Goal: Task Accomplishment & Management: Complete application form

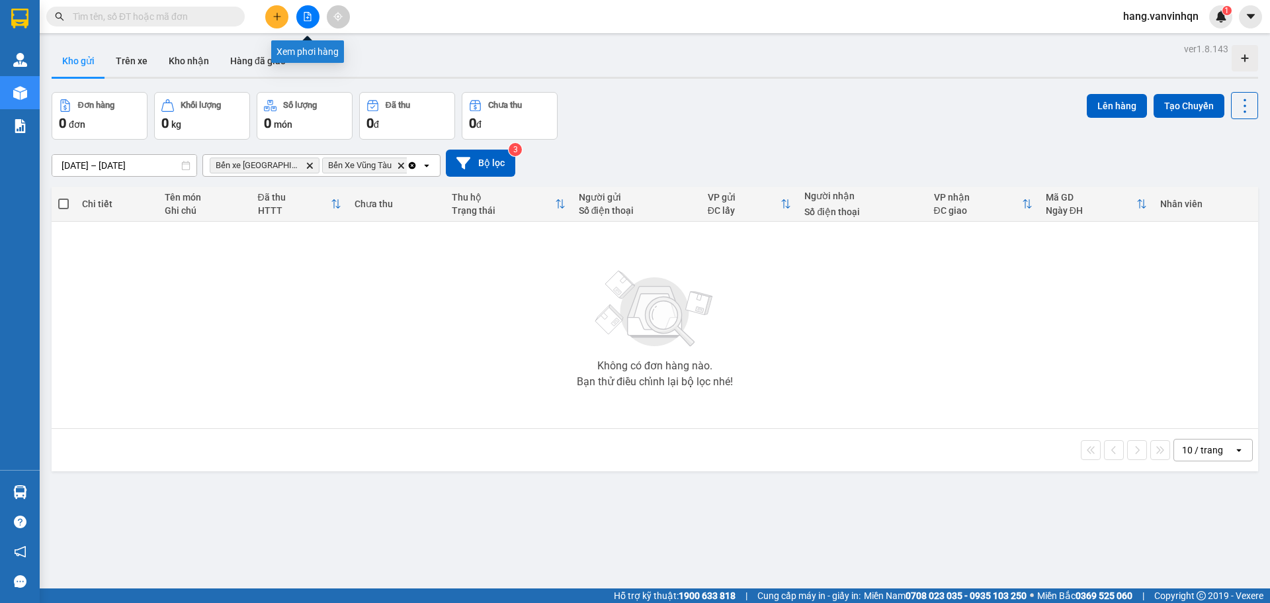
click at [308, 22] on button at bounding box center [307, 16] width 23 height 23
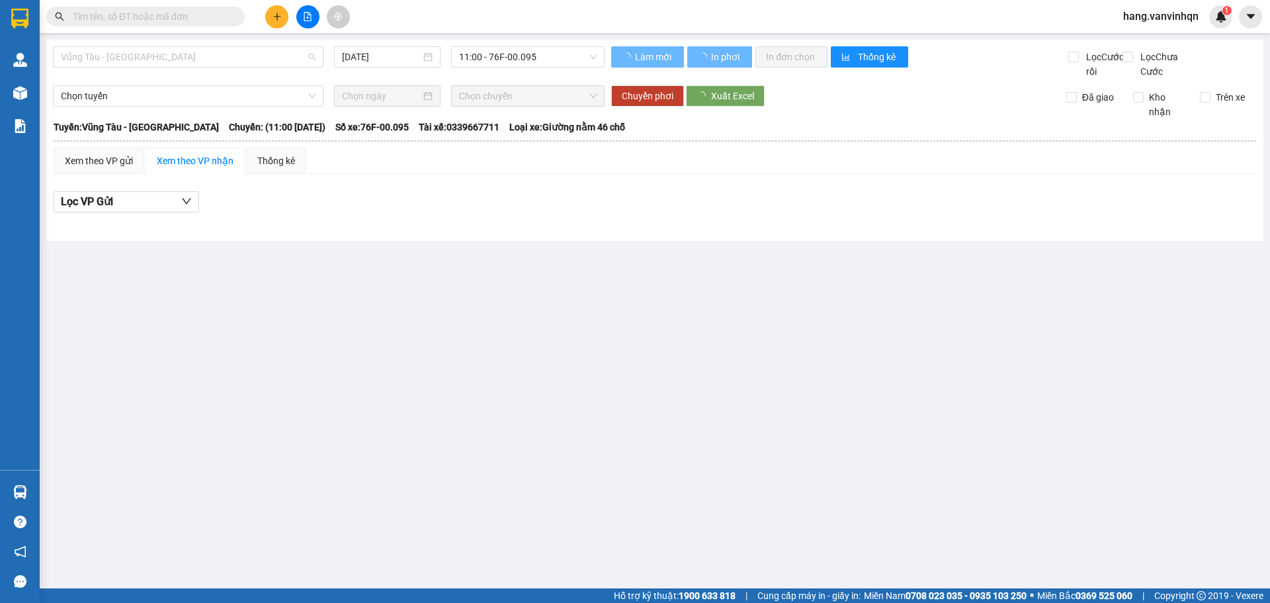
drag, startPoint x: 196, startPoint y: 60, endPoint x: 155, endPoint y: 112, distance: 65.9
click at [189, 71] on body "Kết quả tìm kiếm ( 0 ) Bộ lọc No Data hang.vanvinhqn 1 Quản [PERSON_NAME] lý kh…" at bounding box center [635, 301] width 1270 height 603
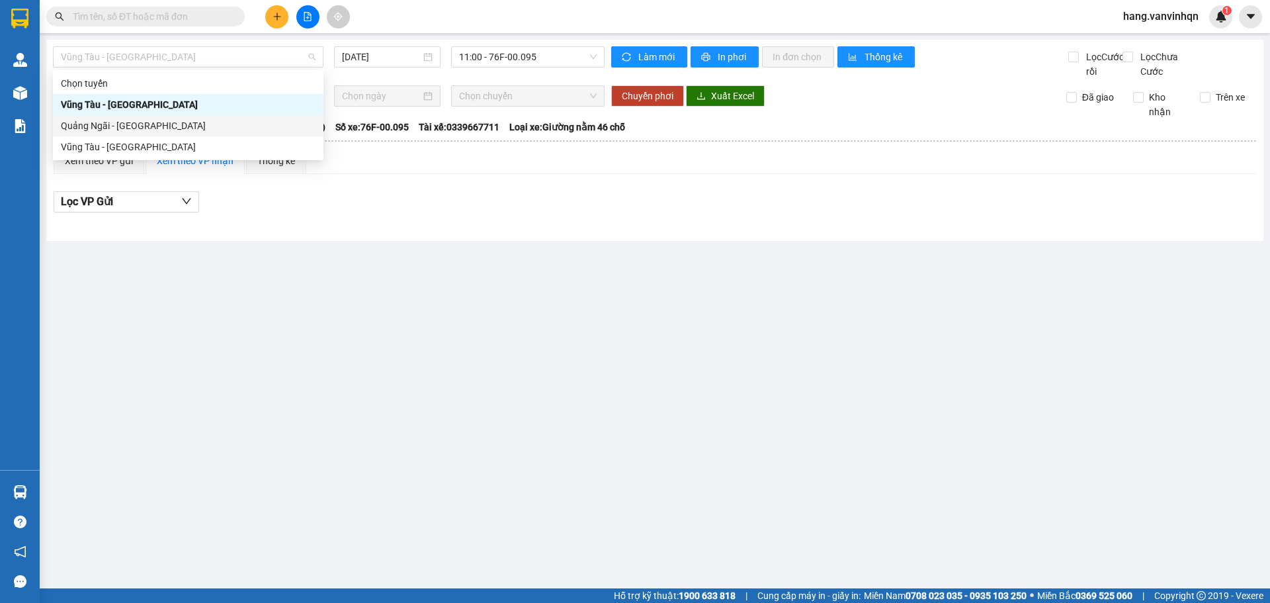
click at [144, 124] on div "Quảng Ngãi - [GEOGRAPHIC_DATA]" at bounding box center [188, 125] width 255 height 15
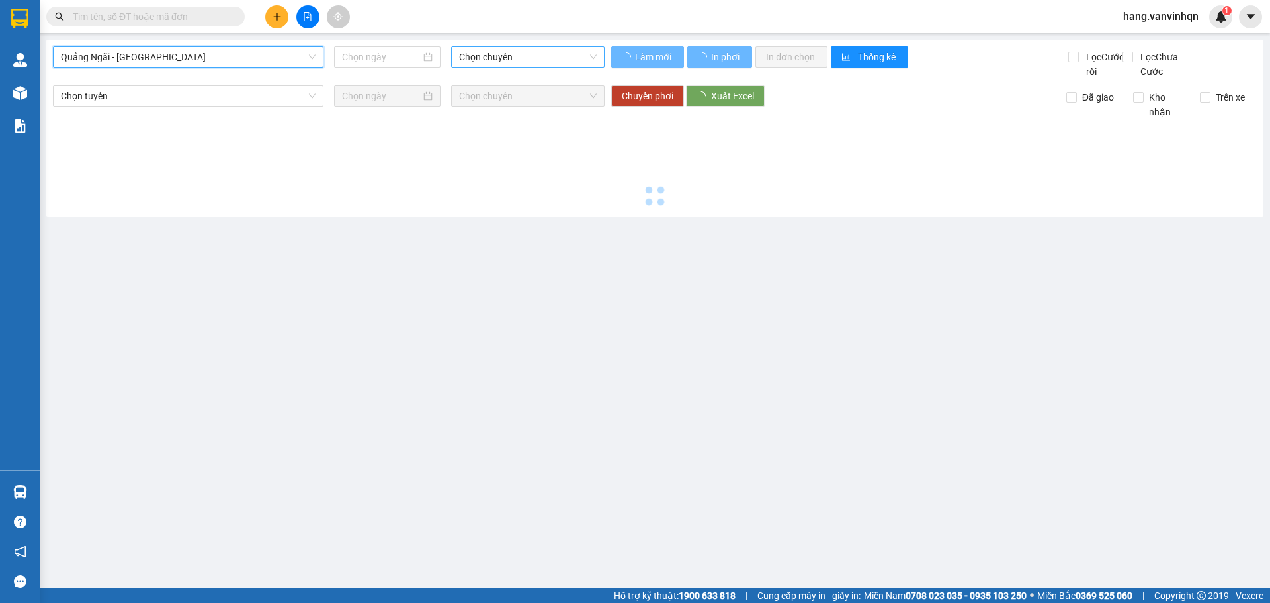
type input "[DATE]"
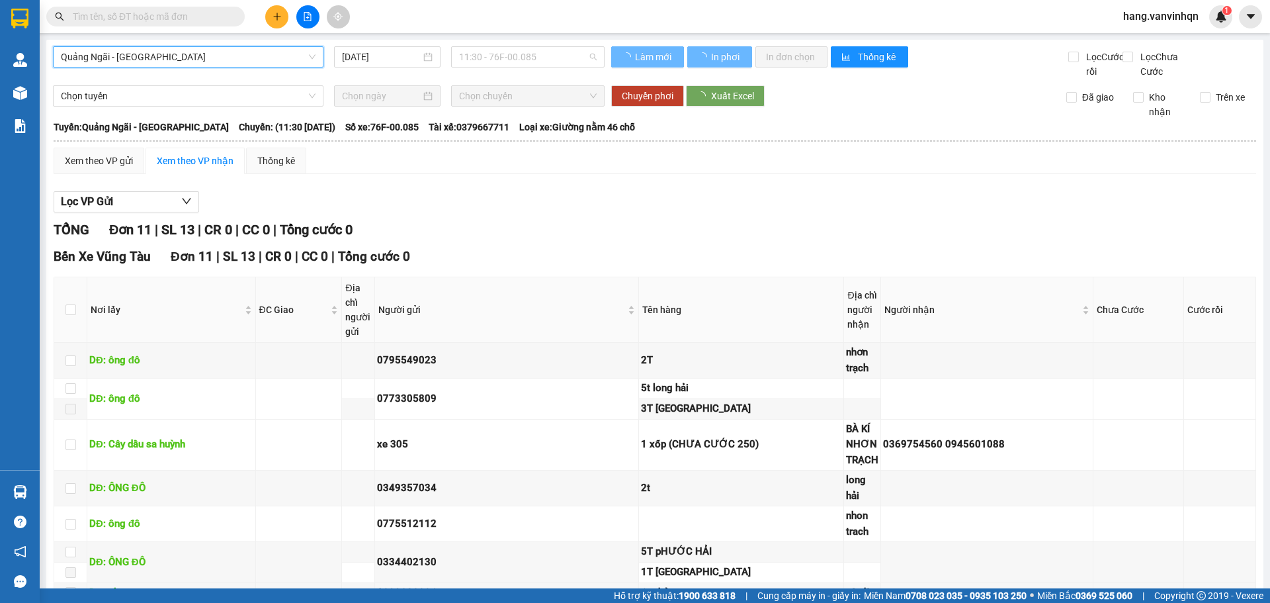
drag, startPoint x: 567, startPoint y: 56, endPoint x: 524, endPoint y: 107, distance: 66.7
click at [551, 75] on body "Kết quả tìm kiếm ( 0 ) Bộ lọc No Data hang.vanvinhqn 1 Quản [PERSON_NAME] lý kh…" at bounding box center [635, 301] width 1270 height 603
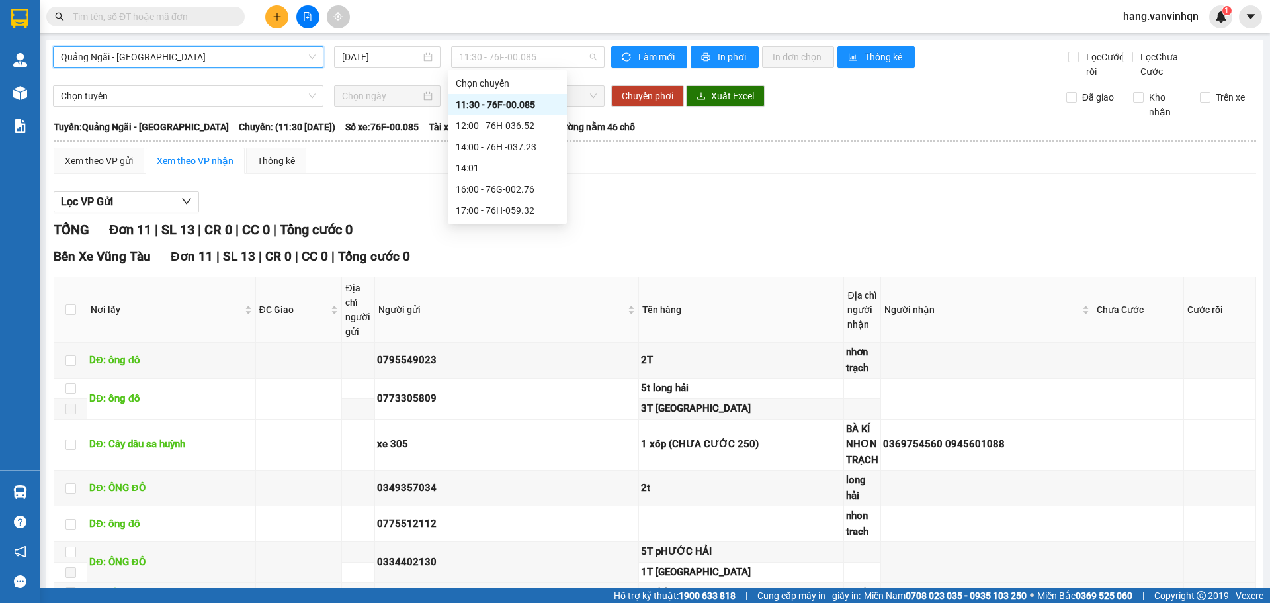
click at [523, 109] on div "11:30 - 76F-00.085" at bounding box center [507, 104] width 103 height 15
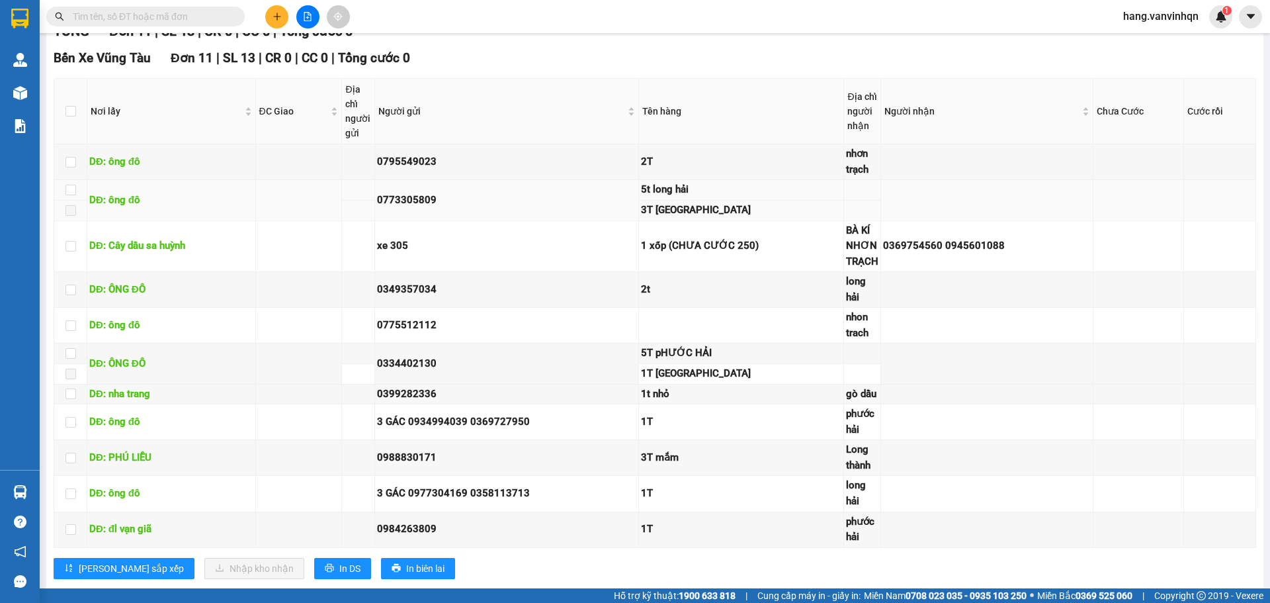
scroll to position [241, 0]
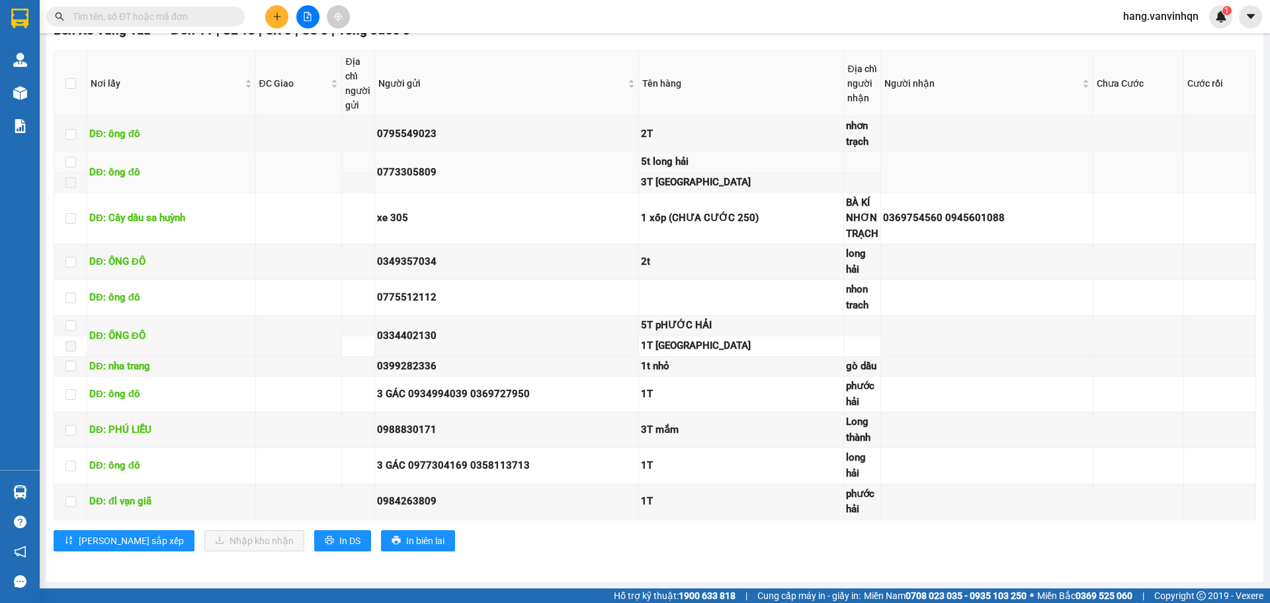
click at [694, 157] on div "5t long hải" at bounding box center [741, 162] width 200 height 16
click at [71, 163] on input "checkbox" at bounding box center [71, 162] width 11 height 11
checkbox input "true"
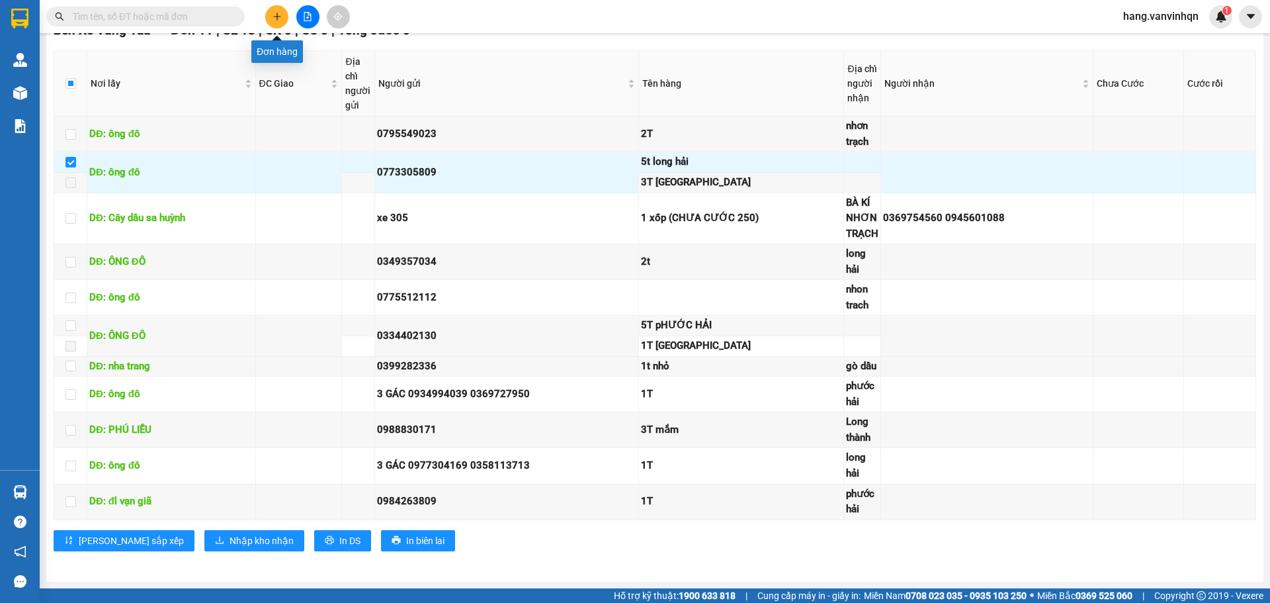
click at [275, 19] on icon "plus" at bounding box center [277, 16] width 9 height 9
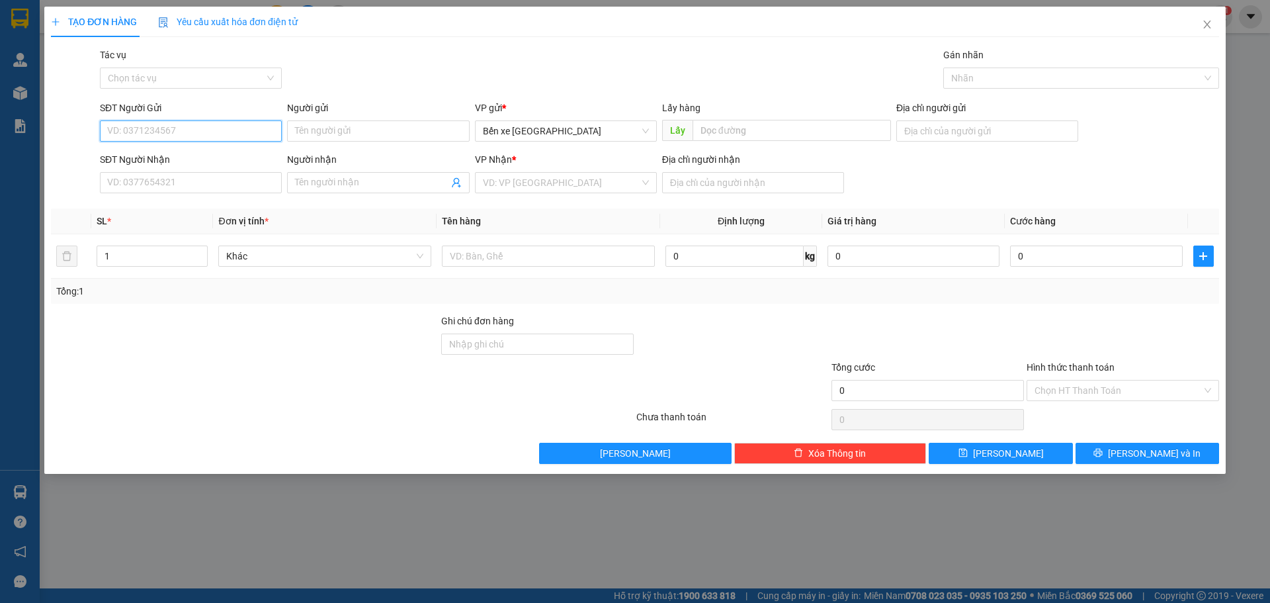
click at [202, 138] on input "SĐT Người Gửi" at bounding box center [191, 130] width 182 height 21
click at [232, 135] on input "SĐT Người Gửi" at bounding box center [191, 130] width 182 height 21
type input "0971584521"
drag, startPoint x: 125, startPoint y: 130, endPoint x: 127, endPoint y: 120, distance: 10.1
click at [75, 131] on div "SĐT Người Gửi 0971584521 0971584521 Người gửi Tên người gửi VP gửi * Bến xe [GE…" at bounding box center [635, 124] width 1171 height 46
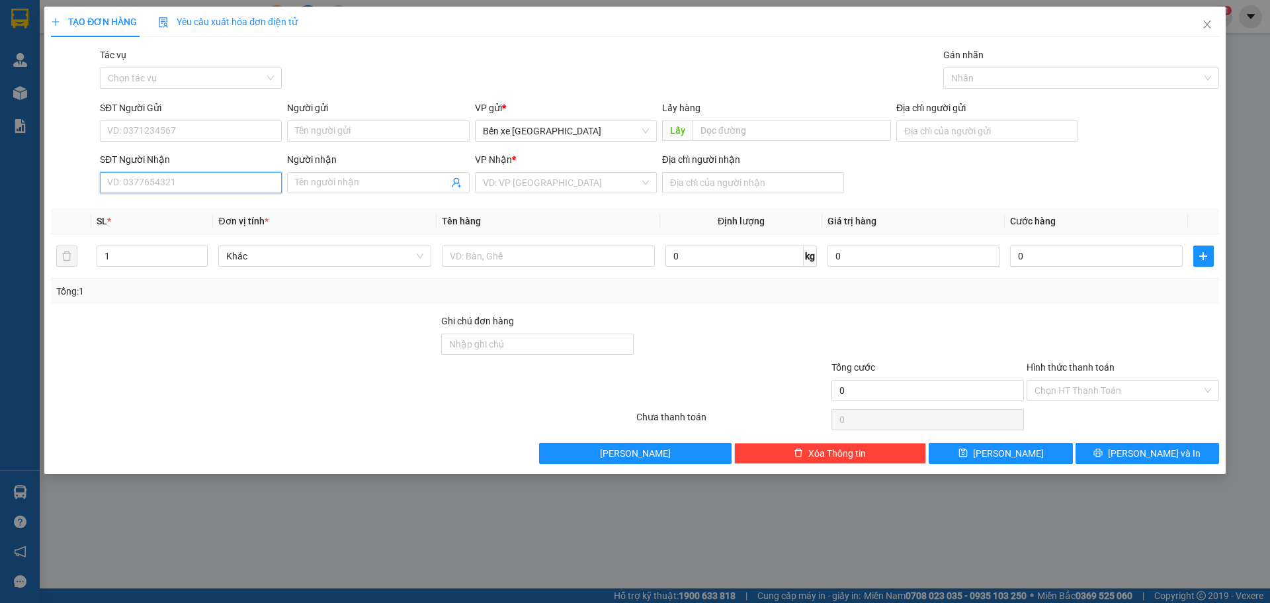
click at [148, 186] on input "SĐT Người Nhận" at bounding box center [191, 182] width 182 height 21
paste input "0971584521"
type input "0971584521"
click at [166, 139] on input "SĐT Người Gửi" at bounding box center [191, 130] width 182 height 21
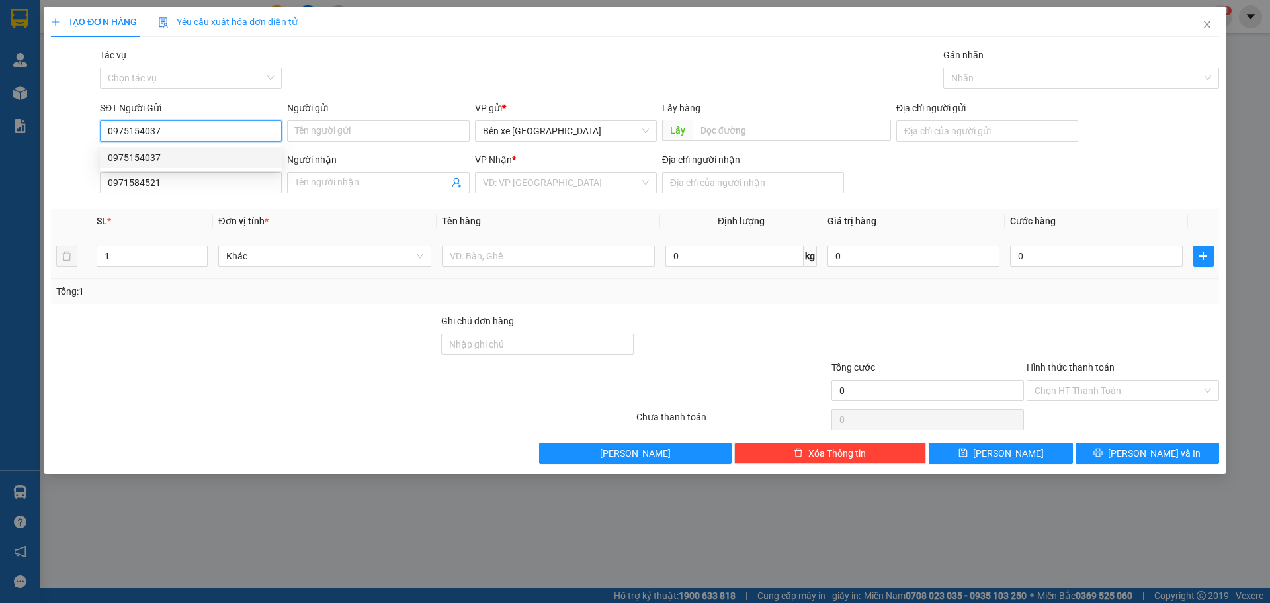
type input "0975154037"
click at [333, 221] on th "Đơn vị tính *" at bounding box center [325, 221] width 224 height 26
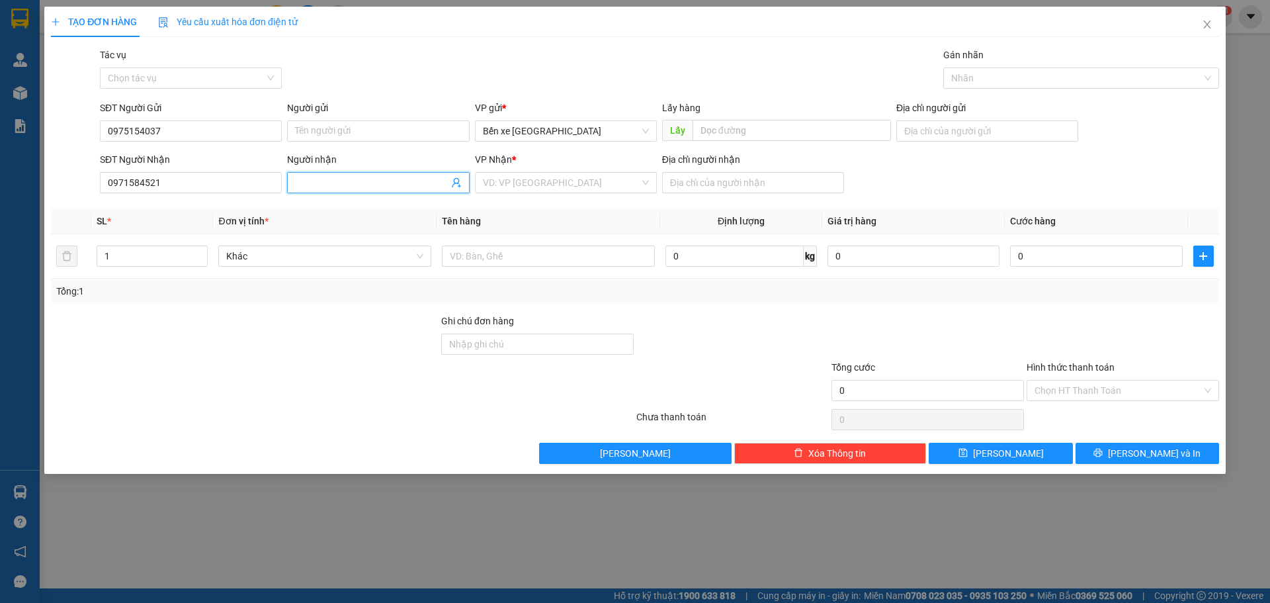
drag, startPoint x: 357, startPoint y: 175, endPoint x: 370, endPoint y: 175, distance: 13.2
click at [369, 177] on input "Người nhận" at bounding box center [371, 182] width 153 height 15
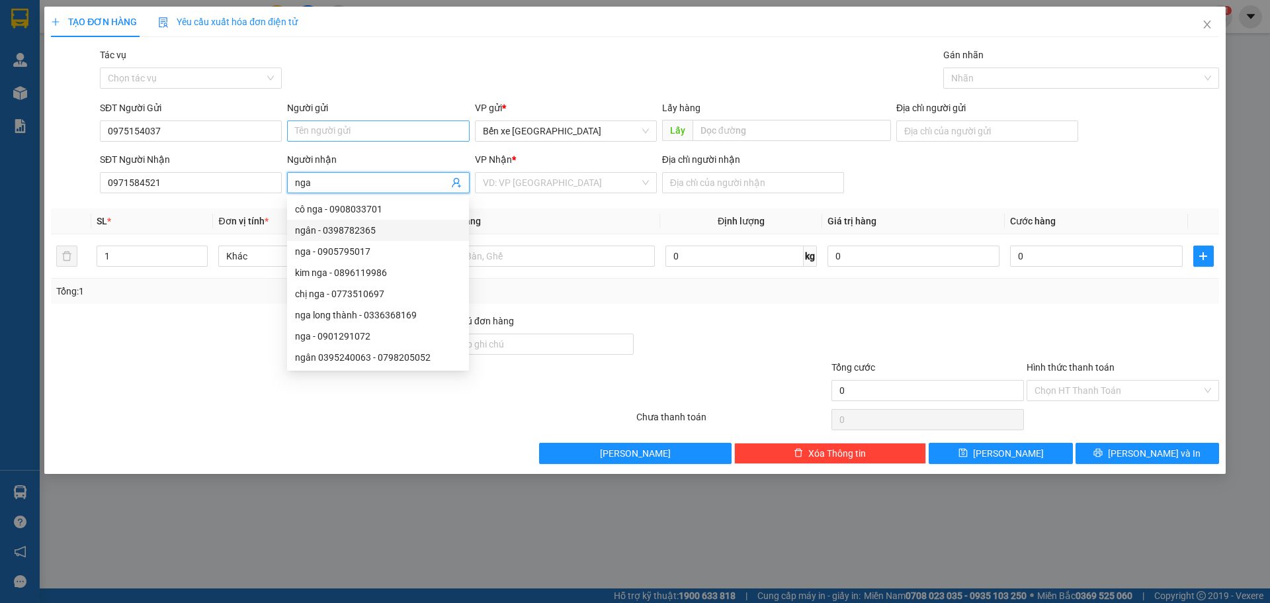
type input "nga"
click at [332, 138] on input "Người gửi" at bounding box center [378, 130] width 182 height 21
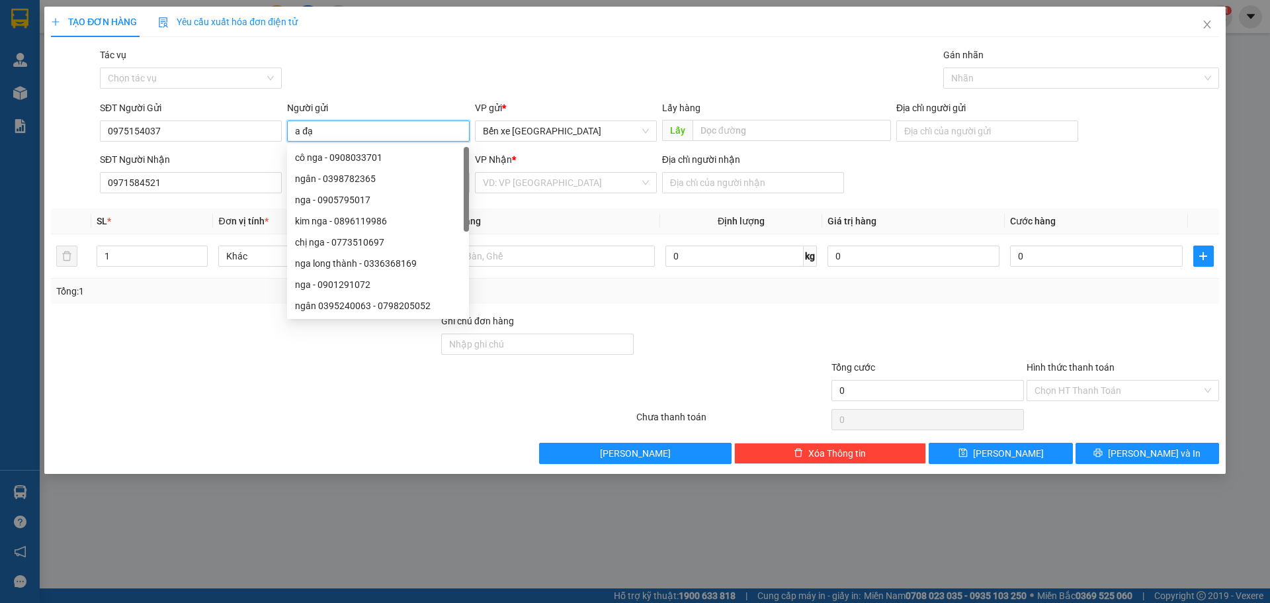
type input "a đại"
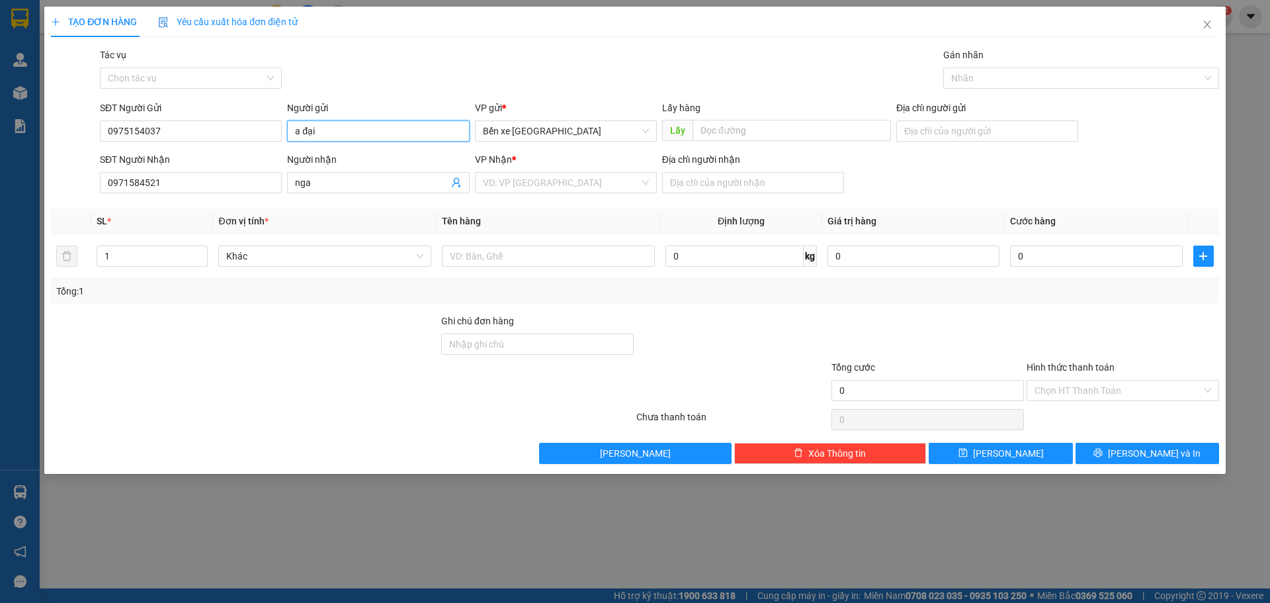
drag, startPoint x: 322, startPoint y: 124, endPoint x: 304, endPoint y: 118, distance: 19.3
click at [281, 131] on div "SĐT Người Gửi 0975154037 Người gửi a đại a đại VP gửi * Bến xe [GEOGRAPHIC_DATA…" at bounding box center [659, 124] width 1125 height 46
type input "son ca"
click at [537, 168] on div "VP Nhận *" at bounding box center [566, 162] width 182 height 20
click at [537, 177] on input "search" at bounding box center [561, 183] width 157 height 20
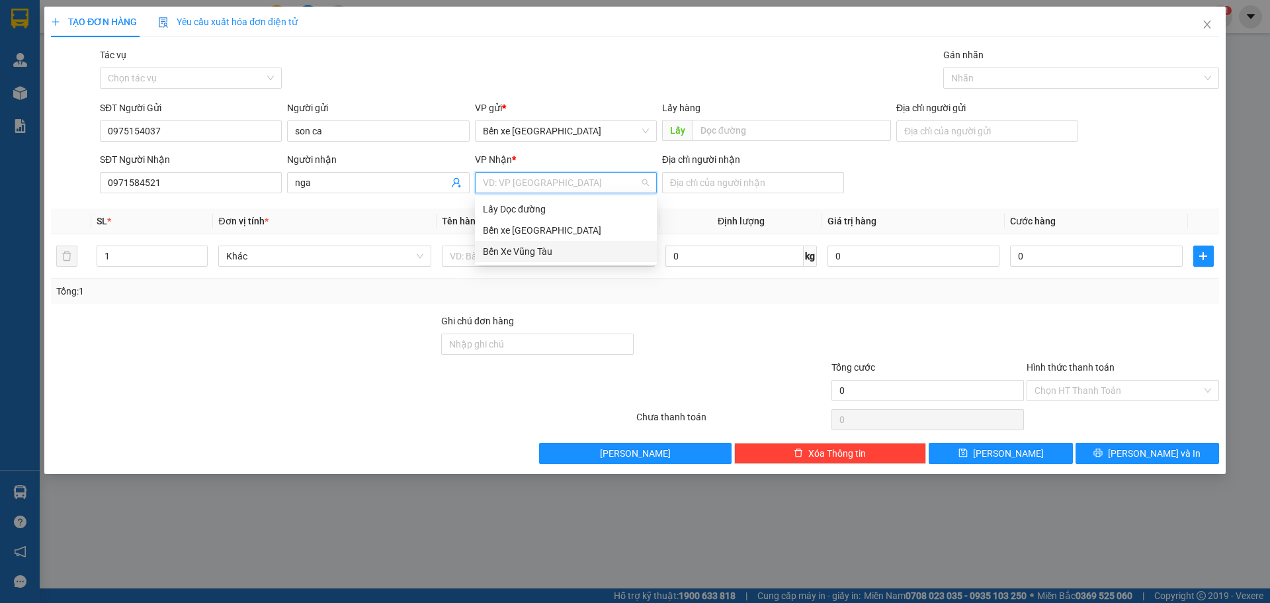
drag, startPoint x: 529, startPoint y: 247, endPoint x: 553, endPoint y: 248, distance: 23.2
click at [536, 248] on div "Bến Xe Vũng Tàu" at bounding box center [566, 251] width 166 height 15
click at [729, 193] on div "Địa chỉ người nhận" at bounding box center [753, 175] width 182 height 46
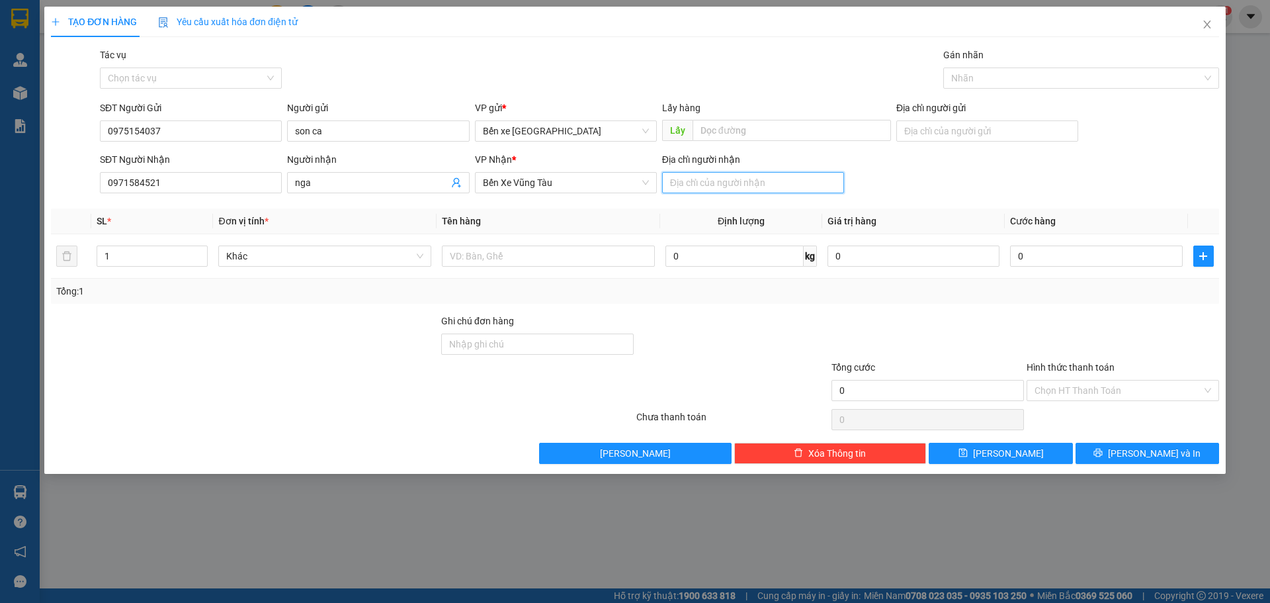
click at [730, 185] on input "Địa chỉ người nhận" at bounding box center [753, 182] width 182 height 21
type input "long thanh"
click at [600, 267] on div at bounding box center [548, 256] width 213 height 26
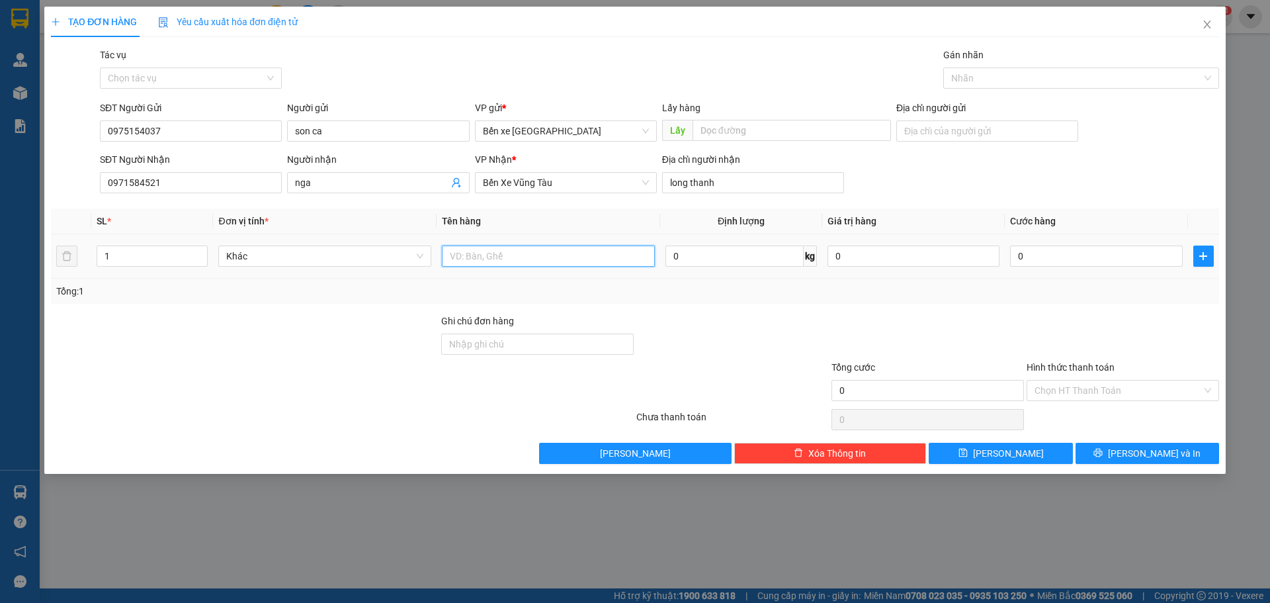
click at [584, 255] on input "text" at bounding box center [548, 255] width 213 height 21
type input "1 thùng"
click at [943, 187] on div "SĐT Người Nhận 0971584521 Người nhận nga VP Nhận * Bến Xe Vũng Tàu Địa chỉ ngườ…" at bounding box center [659, 175] width 1125 height 46
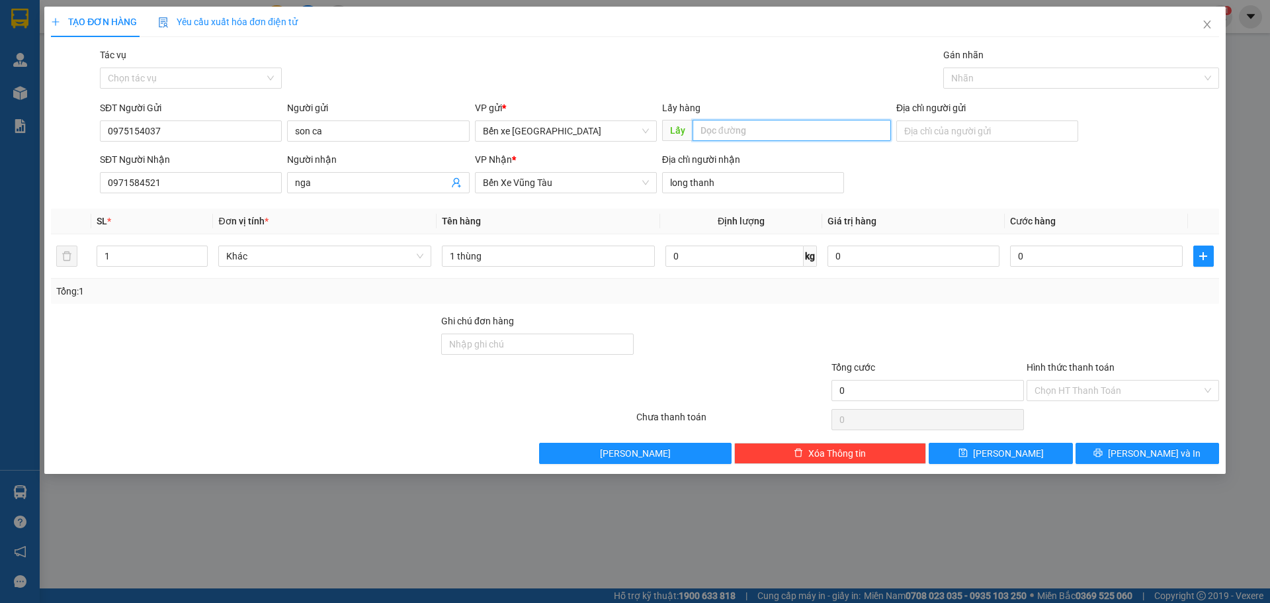
click at [743, 130] on input "text" at bounding box center [792, 130] width 199 height 21
click at [897, 127] on input "Địa chỉ người gửi" at bounding box center [988, 130] width 182 height 21
type input "bxe"
click at [967, 455] on icon "save" at bounding box center [963, 453] width 9 height 9
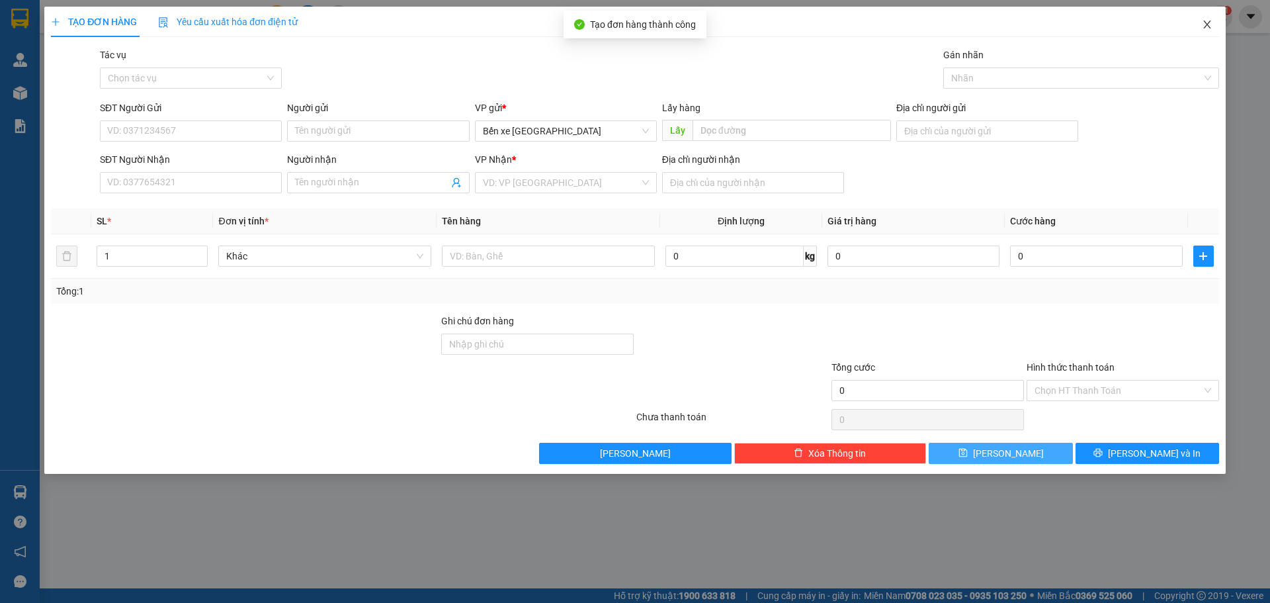
click at [1215, 30] on span "Close" at bounding box center [1207, 25] width 37 height 37
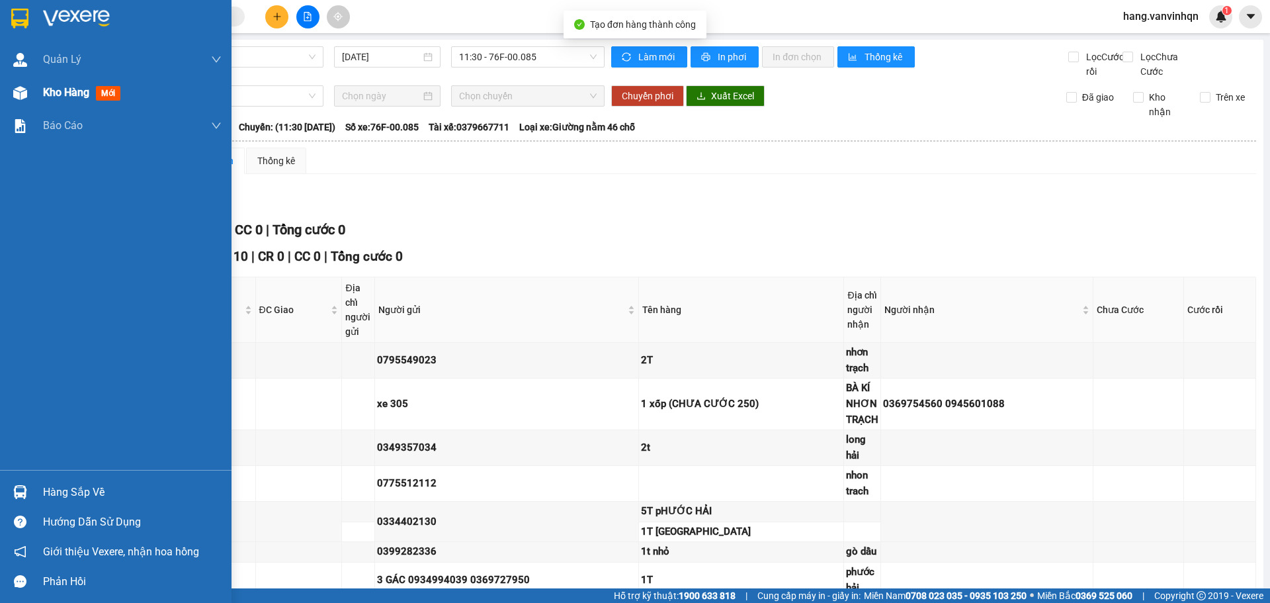
click at [36, 101] on div "Kho hàng mới" at bounding box center [116, 92] width 232 height 33
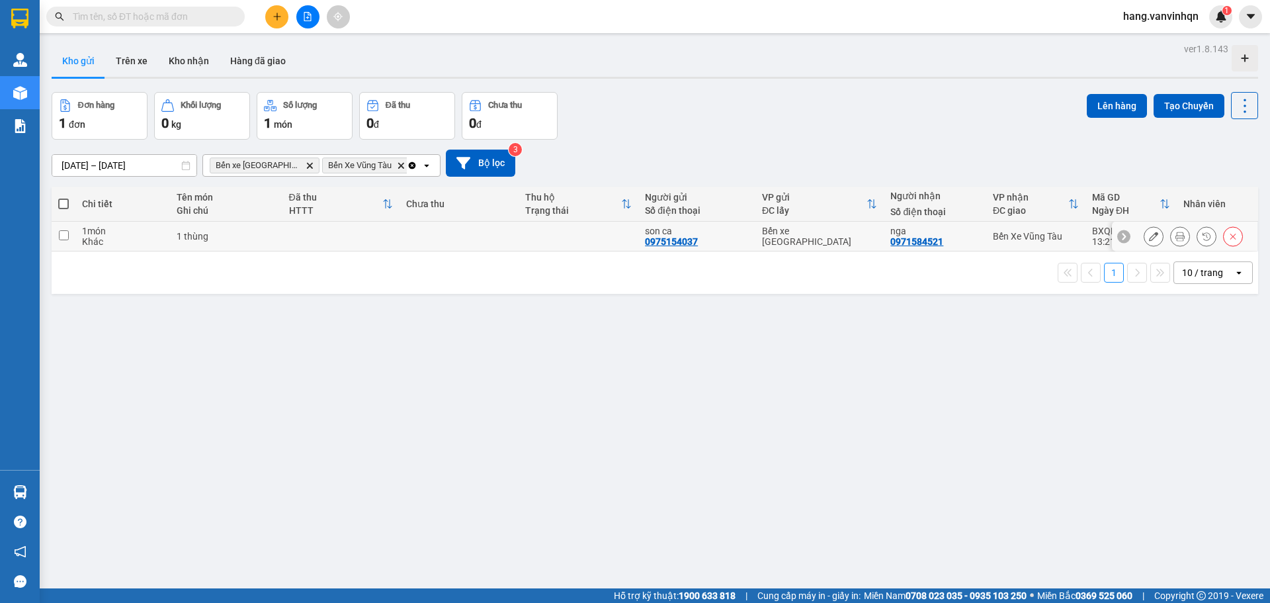
click at [831, 238] on div "Bến xe [GEOGRAPHIC_DATA]" at bounding box center [819, 236] width 115 height 21
checkbox input "true"
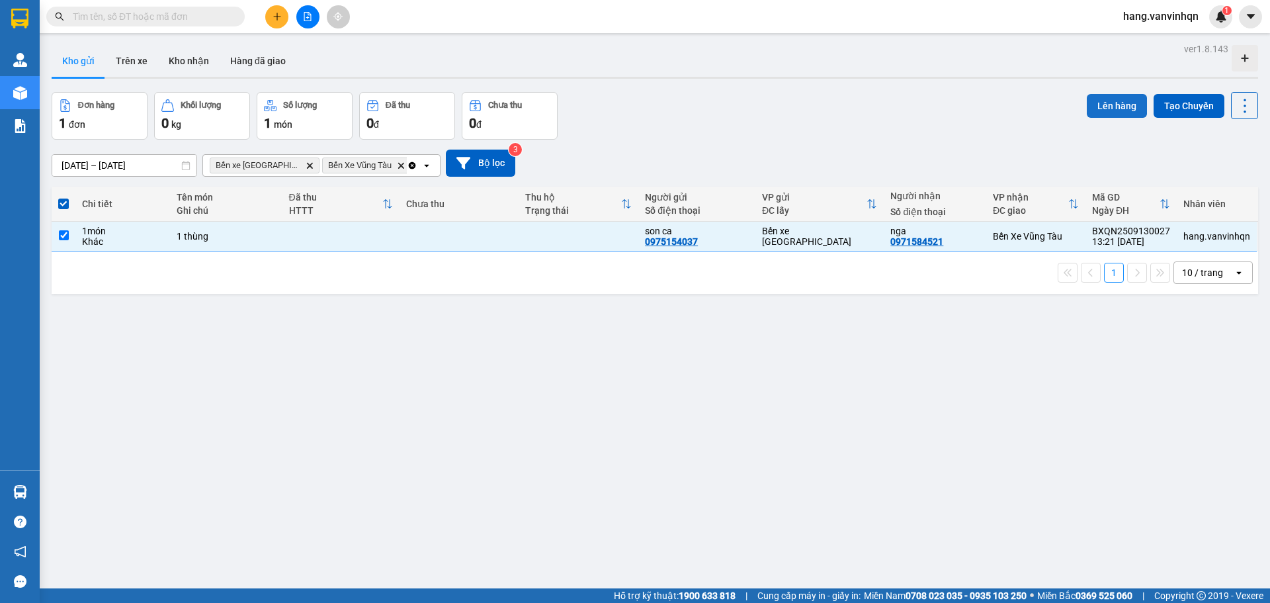
click at [1120, 112] on button "Lên hàng" at bounding box center [1117, 106] width 60 height 24
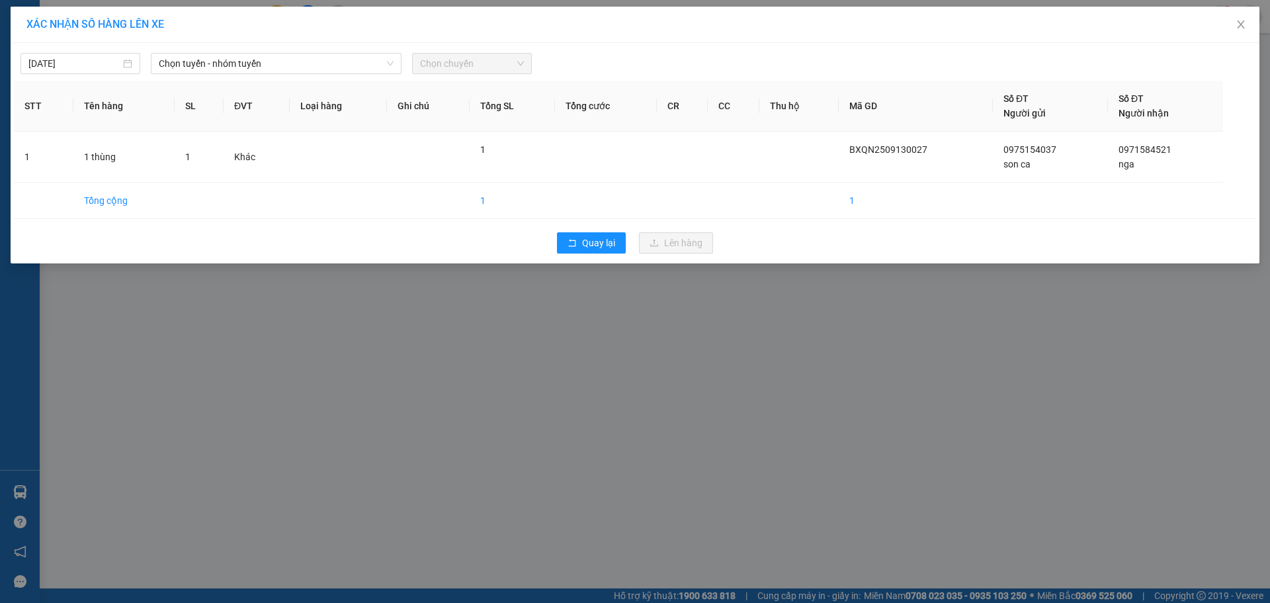
click at [311, 74] on div "[DATE] Chọn tuyến - nhóm tuyến Chọn chuyến STT Tên hàng SL ĐVT Loại hàng Ghi ch…" at bounding box center [635, 153] width 1249 height 220
click at [304, 67] on span "Chọn tuyến - nhóm tuyến" at bounding box center [276, 64] width 235 height 20
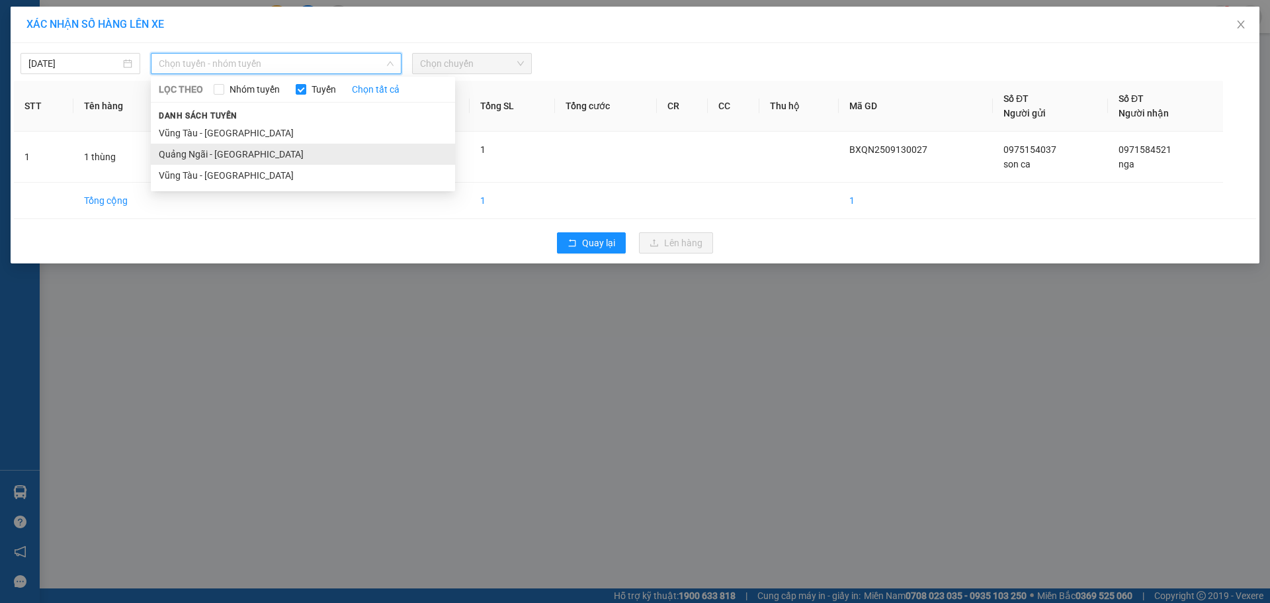
click at [231, 153] on li "Quảng Ngãi - [GEOGRAPHIC_DATA]" at bounding box center [303, 154] width 304 height 21
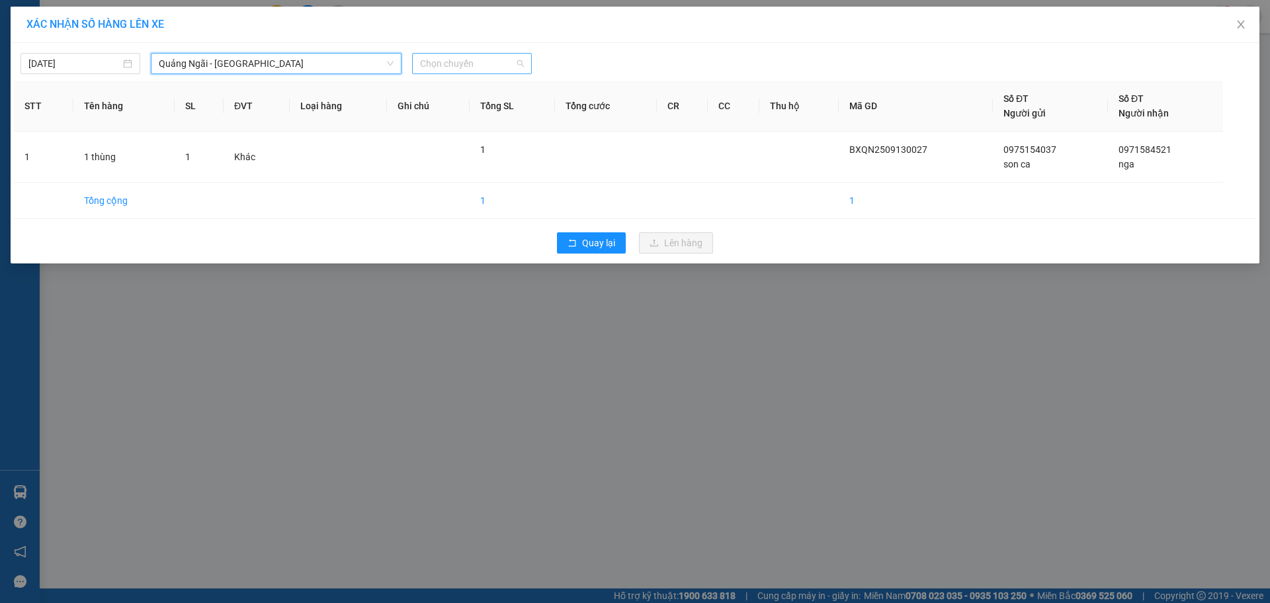
click at [467, 67] on span "Chọn chuyến" at bounding box center [472, 64] width 104 height 20
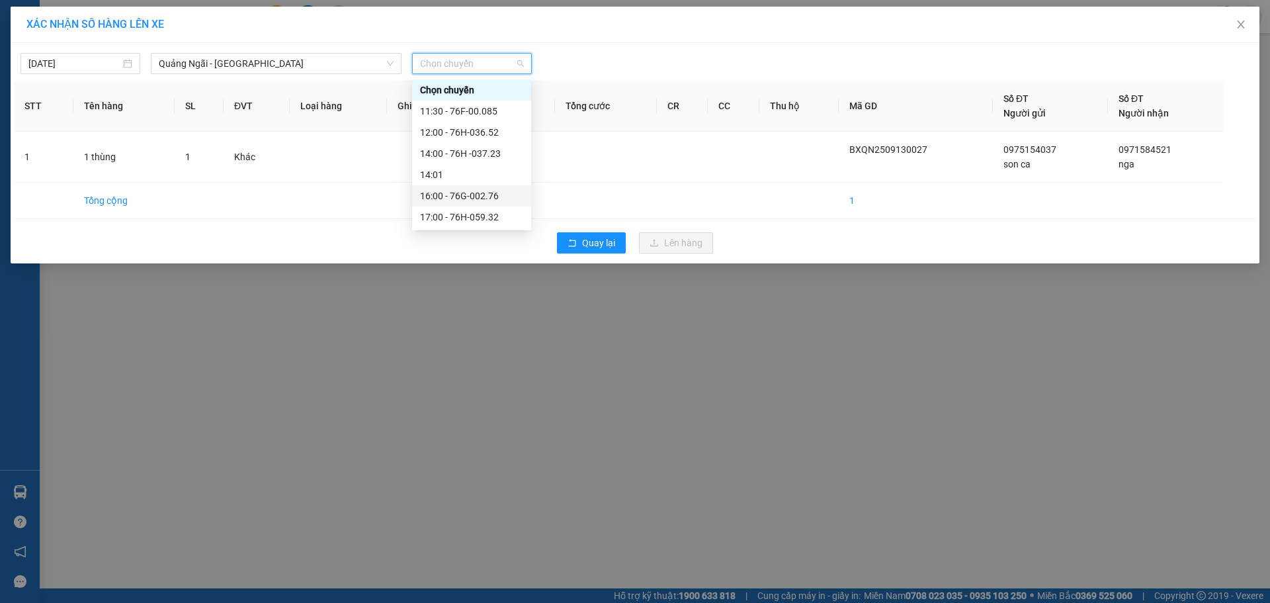
click at [480, 195] on div "16:00 - 76G-002.76" at bounding box center [471, 196] width 103 height 15
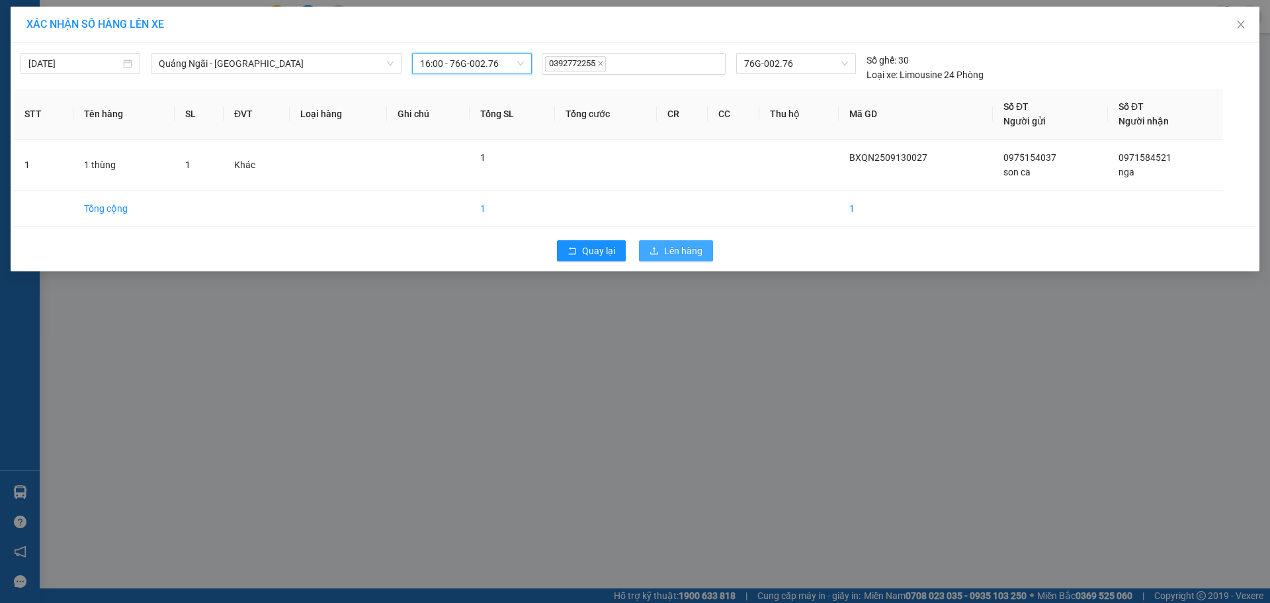
click at [677, 248] on span "Lên hàng" at bounding box center [683, 251] width 38 height 15
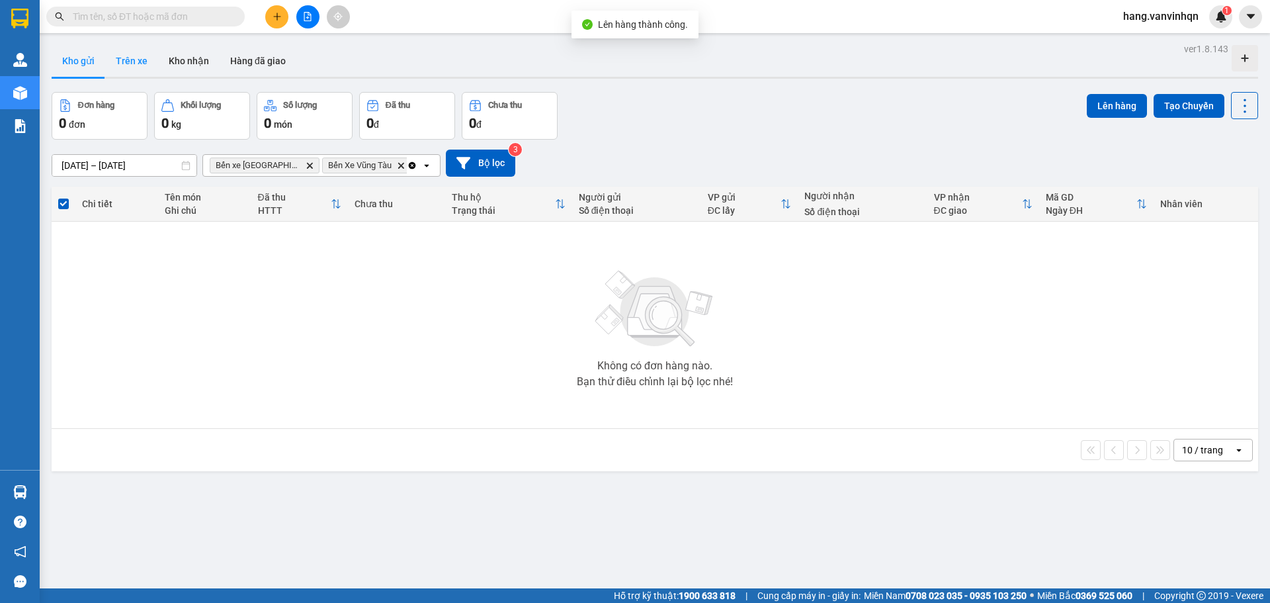
drag, startPoint x: 138, startPoint y: 62, endPoint x: 341, endPoint y: 5, distance: 210.8
click at [142, 58] on button "Trên xe" at bounding box center [131, 61] width 53 height 32
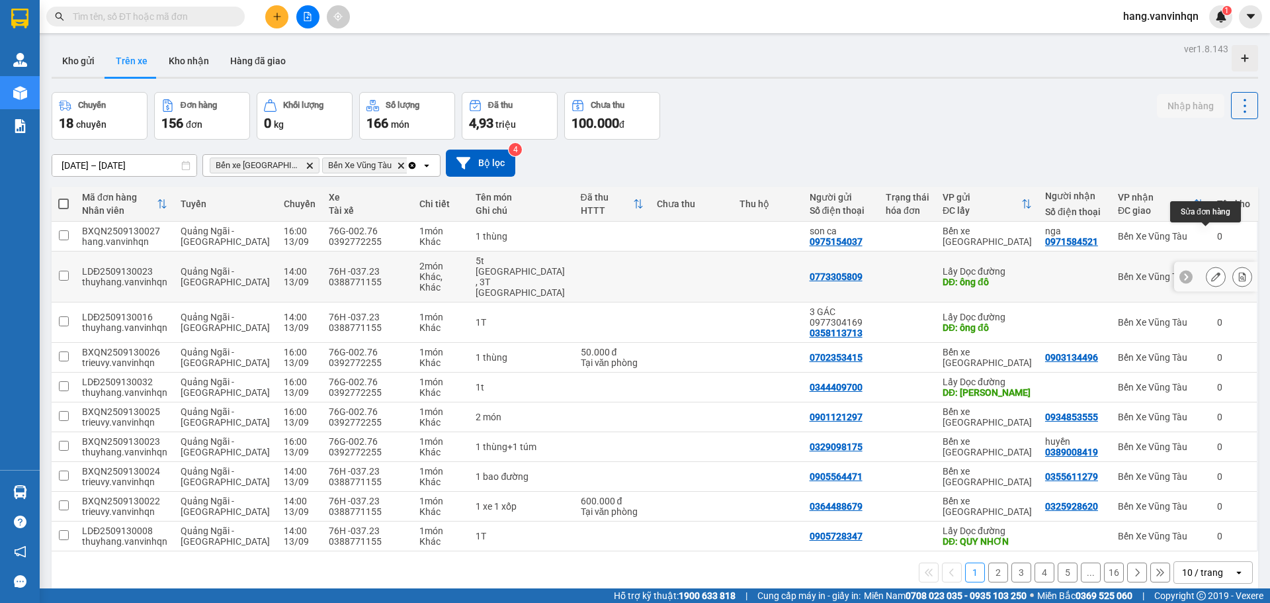
drag, startPoint x: 1209, startPoint y: 235, endPoint x: 881, endPoint y: 306, distance: 335.2
click at [881, 306] on tbody "BXQN2509130027 hang.vanvinhqn [GEOGRAPHIC_DATA] - [GEOGRAPHIC_DATA] Tàu 16:00 […" at bounding box center [655, 387] width 1207 height 330
click at [1212, 236] on icon at bounding box center [1216, 236] width 9 height 9
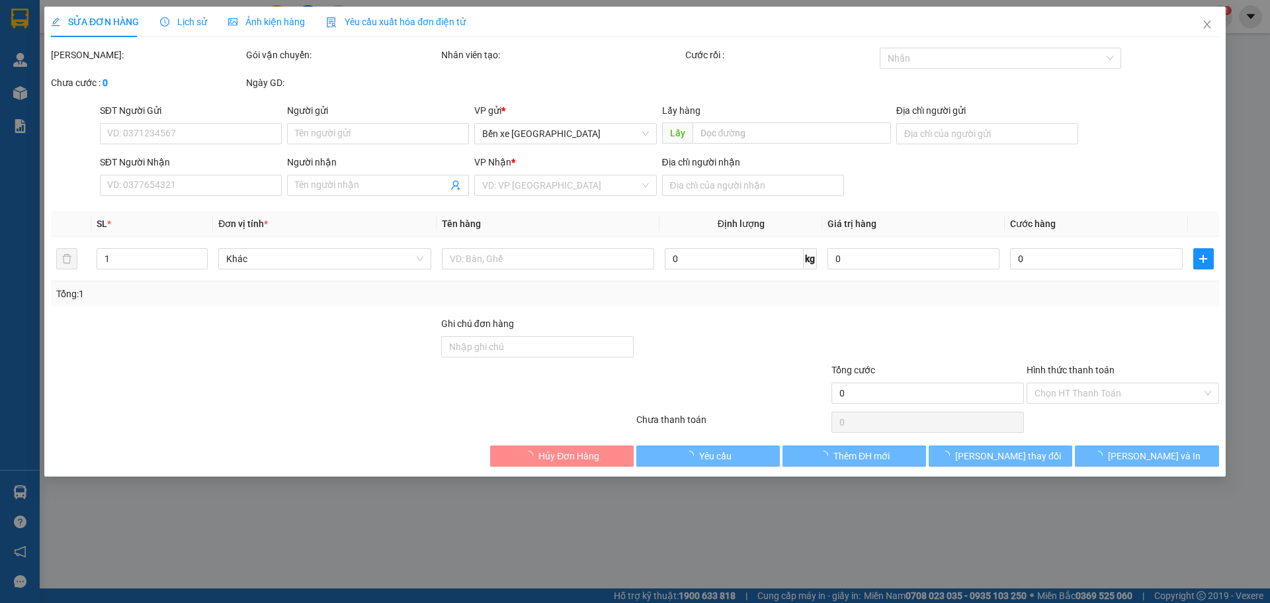
type input "0975154037"
type input "son ca"
type input "bxe"
type input "0971584521"
type input "nga"
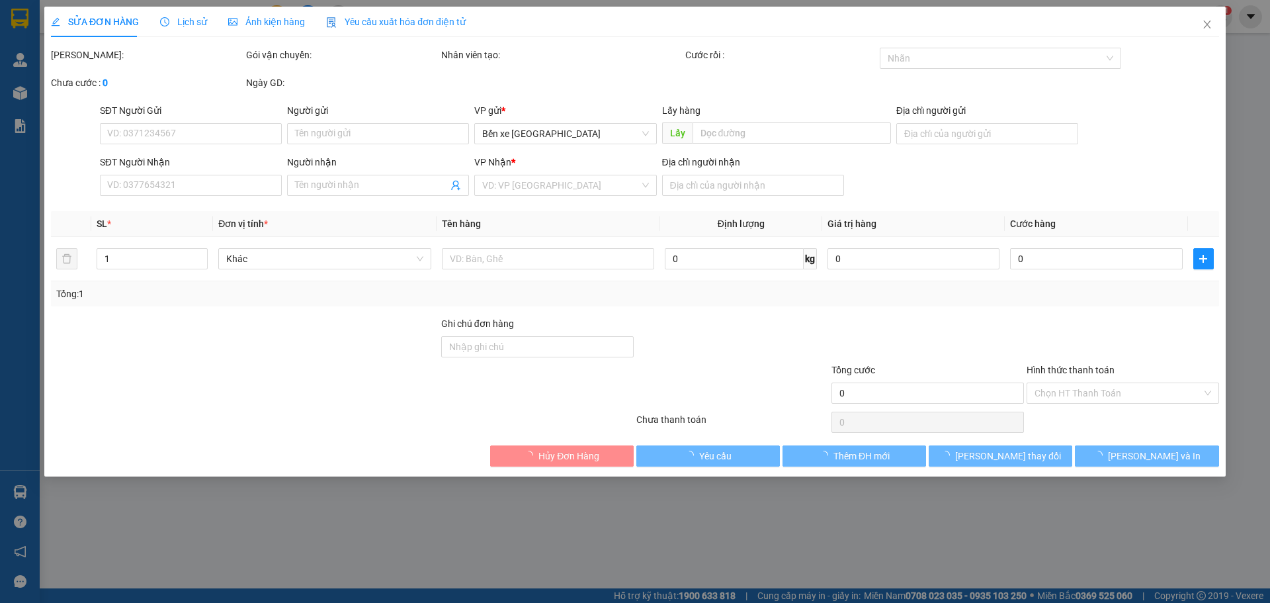
type input "long thanh"
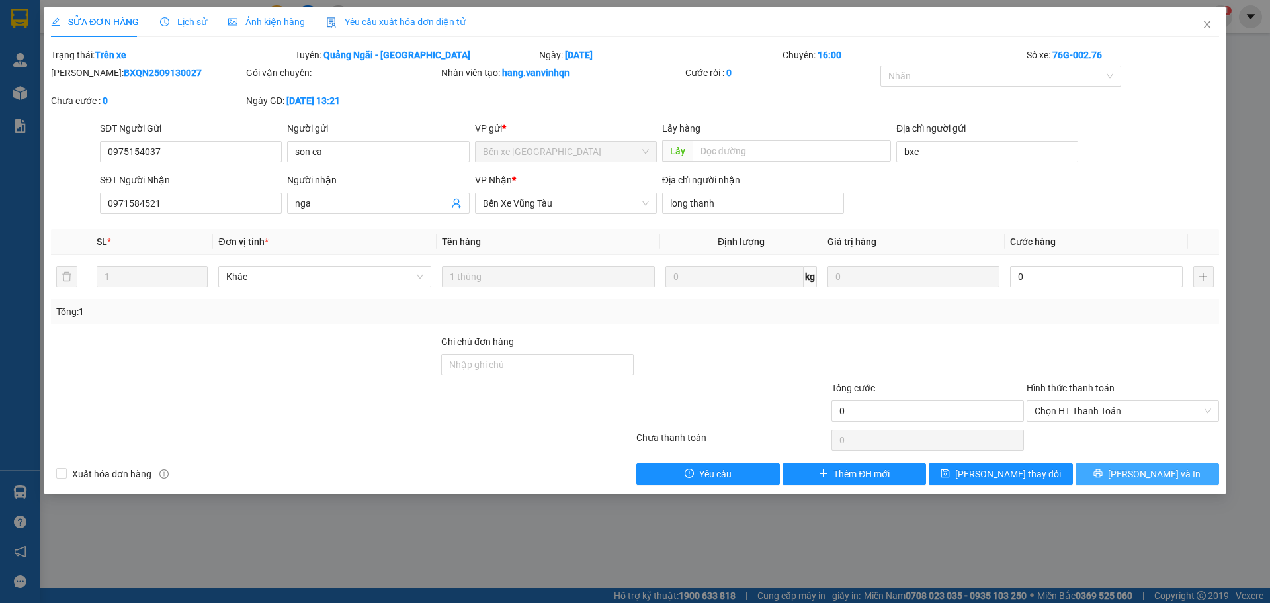
click at [1134, 483] on button "[PERSON_NAME] và In" at bounding box center [1148, 473] width 144 height 21
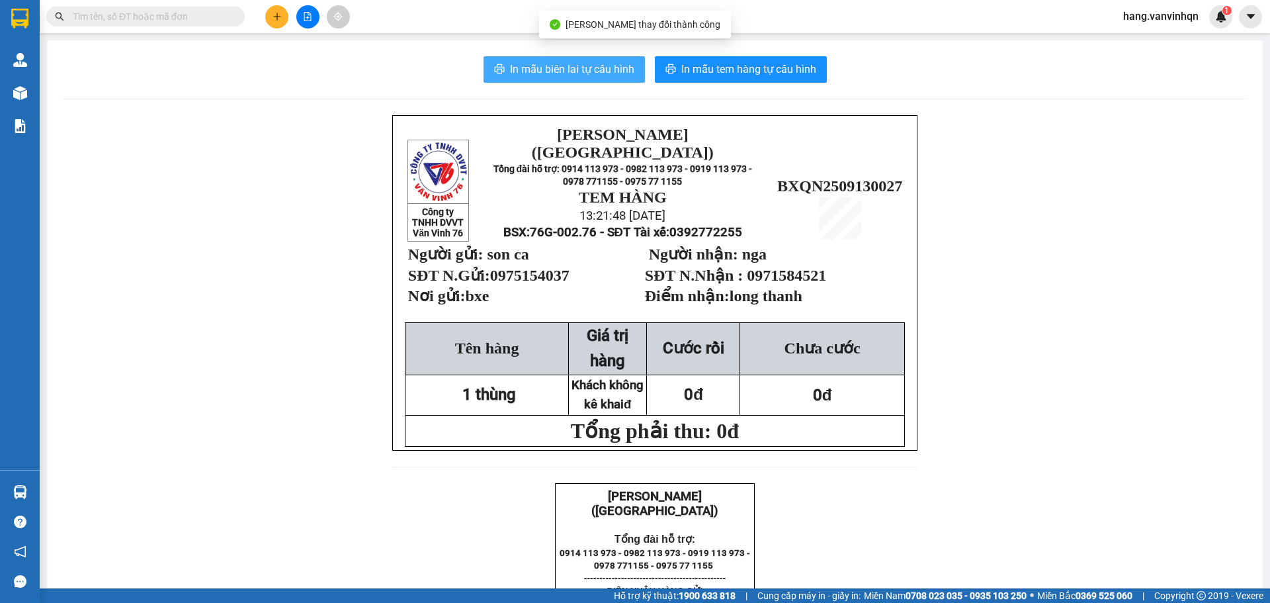
click at [557, 75] on span "In mẫu biên lai tự cấu hình" at bounding box center [572, 69] width 124 height 17
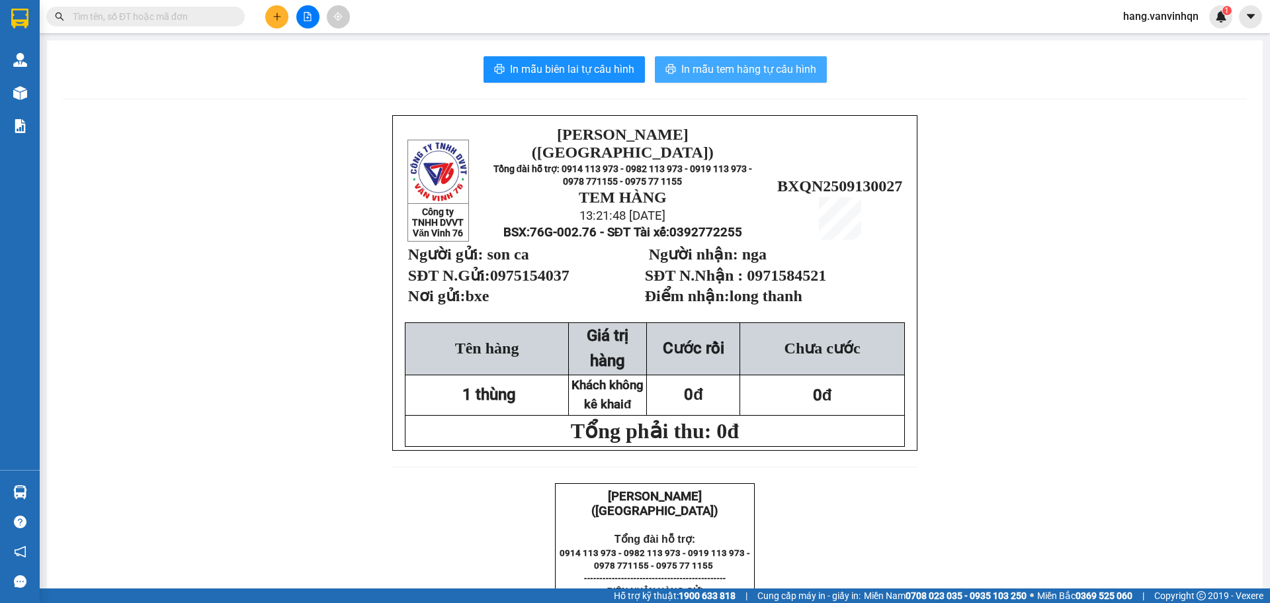
click at [768, 72] on span "In mẫu tem hàng tự cấu hình" at bounding box center [749, 69] width 135 height 17
click at [312, 21] on button at bounding box center [307, 16] width 23 height 23
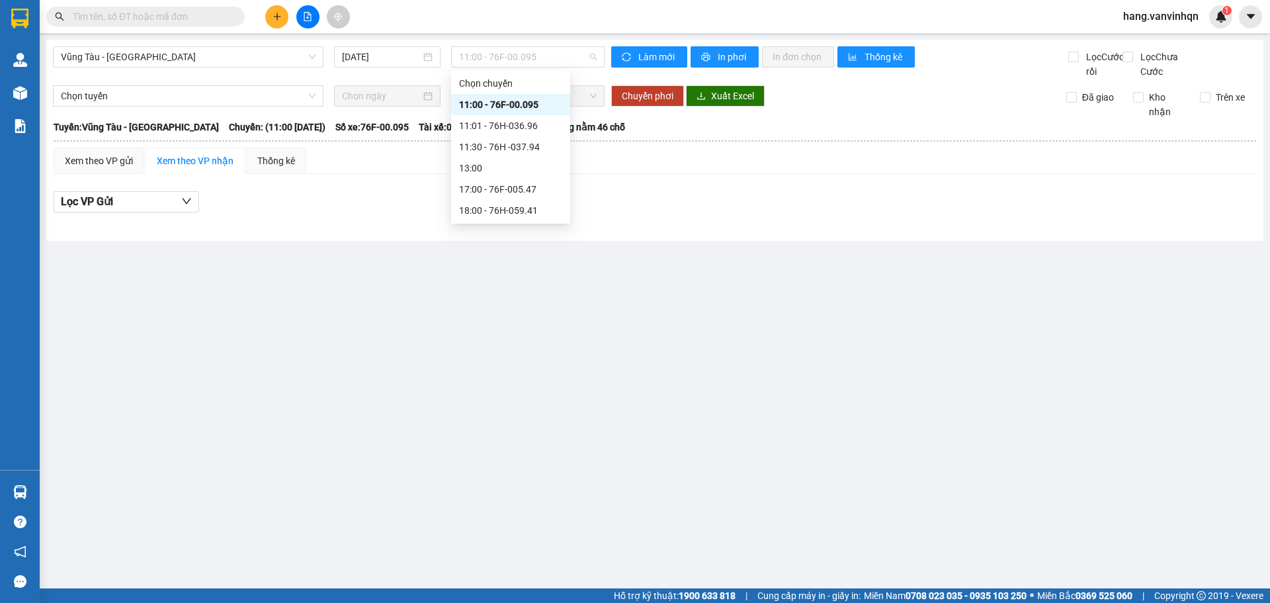
drag, startPoint x: 551, startPoint y: 50, endPoint x: 522, endPoint y: 183, distance: 135.4
click at [547, 64] on span "11:00 - 76F-00.095" at bounding box center [528, 57] width 138 height 20
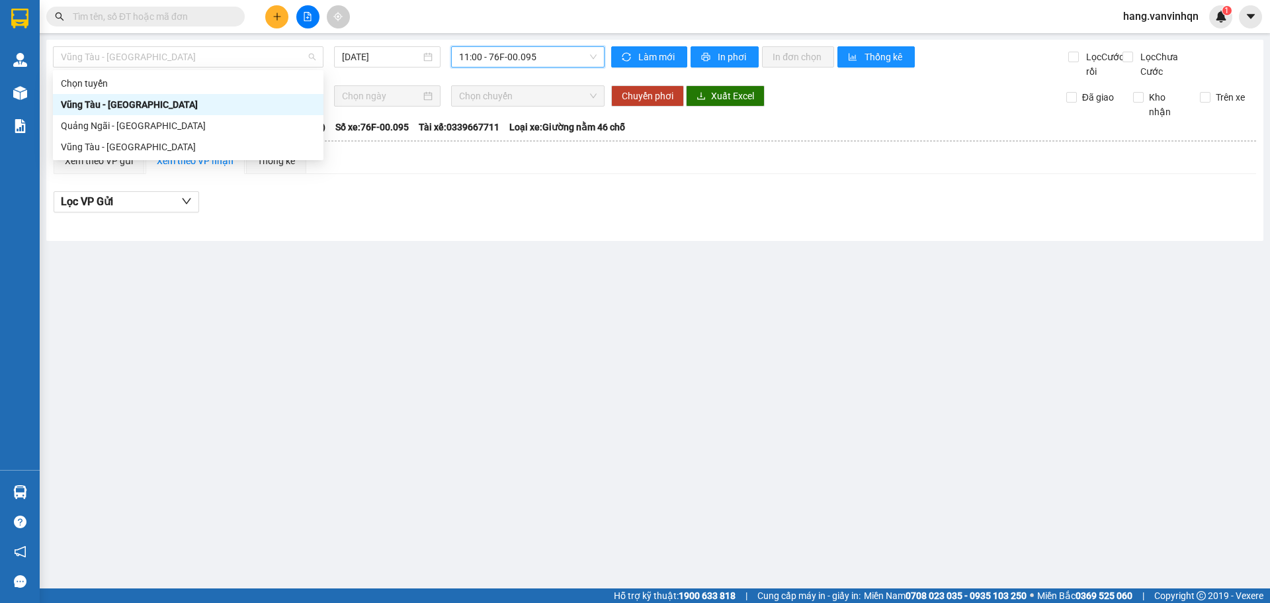
drag, startPoint x: 279, startPoint y: 54, endPoint x: 170, endPoint y: 122, distance: 128.7
click at [261, 69] on div "Vũng Tàu - [GEOGRAPHIC_DATA] [DATE] 11:00 11:00 - 76F-00.095" at bounding box center [329, 62] width 552 height 32
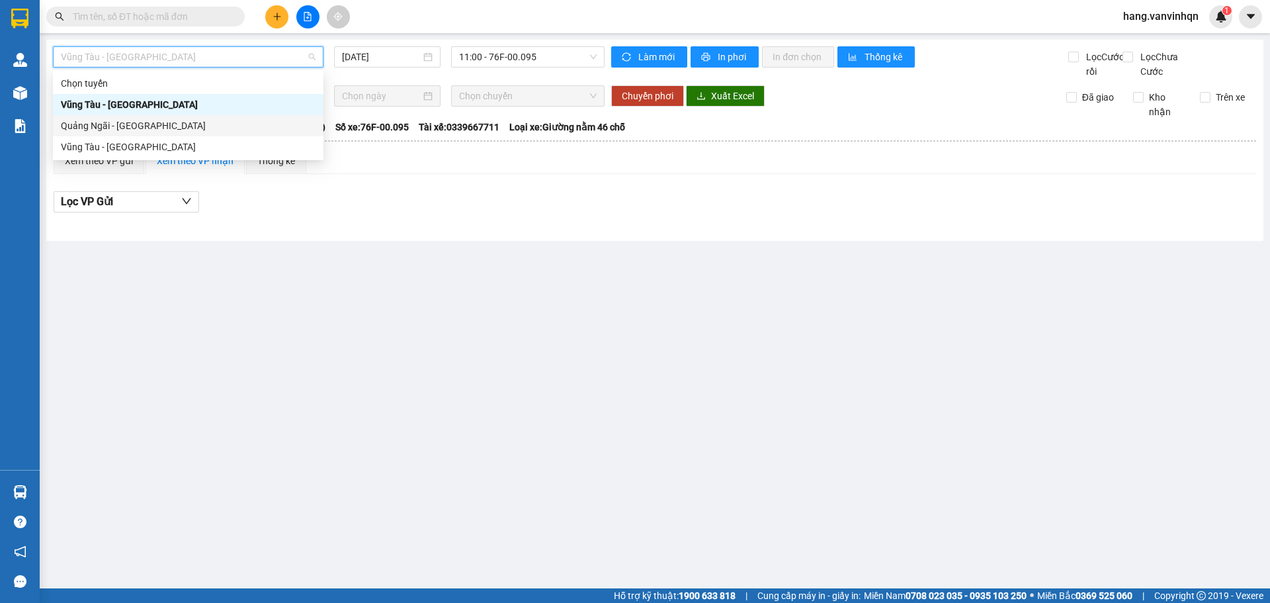
drag, startPoint x: 169, startPoint y: 122, endPoint x: 469, endPoint y: 79, distance: 302.8
click at [188, 118] on div "Quảng Ngãi - [GEOGRAPHIC_DATA]" at bounding box center [188, 125] width 271 height 21
type input "[DATE]"
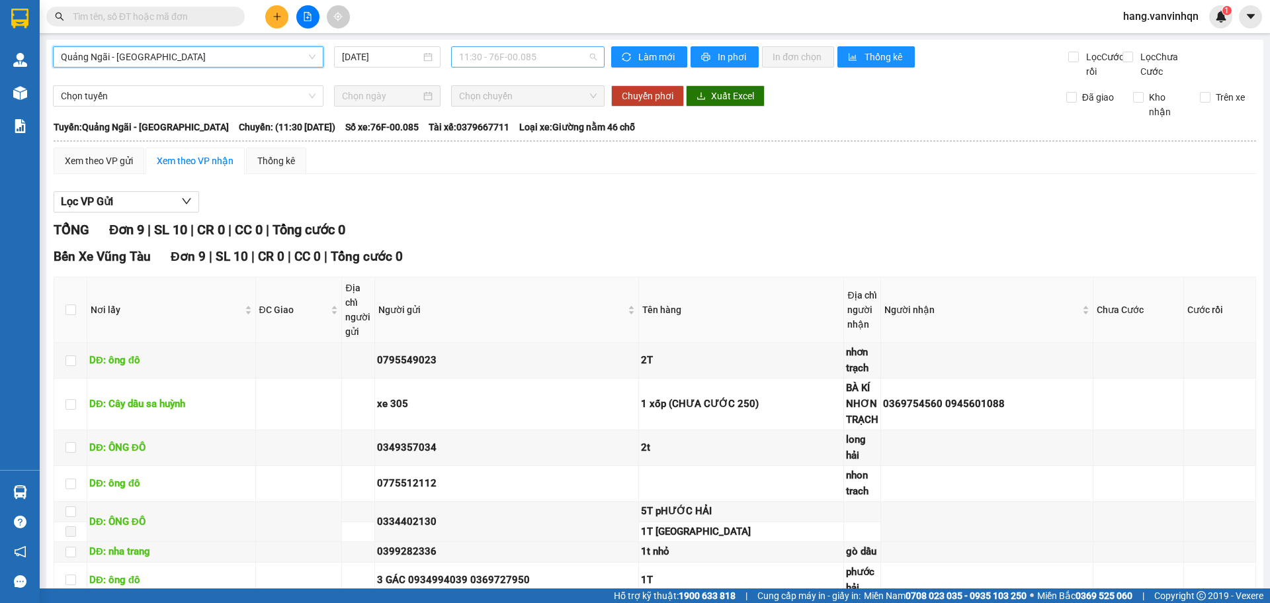
click at [541, 57] on span "11:30 - 76F-00.085" at bounding box center [528, 57] width 138 height 20
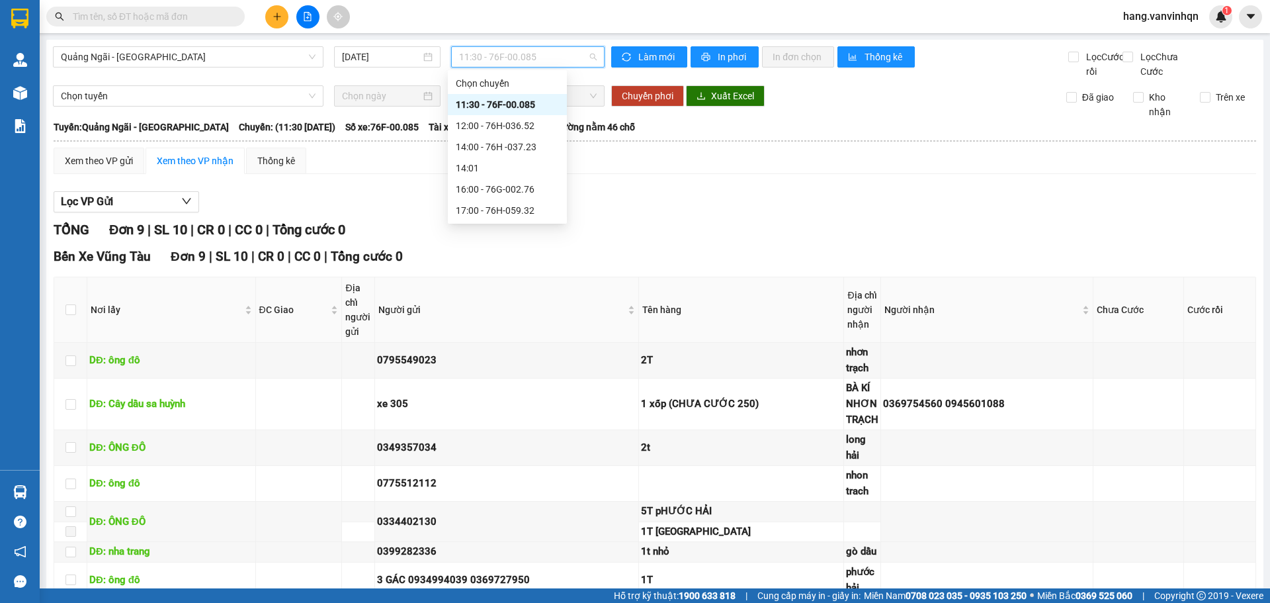
click at [511, 61] on span "11:30 - 76F-00.085" at bounding box center [528, 57] width 138 height 20
drag, startPoint x: 541, startPoint y: 194, endPoint x: 805, endPoint y: 259, distance: 272.5
click at [541, 194] on div "16:00 - 76G-002.76" at bounding box center [507, 189] width 103 height 15
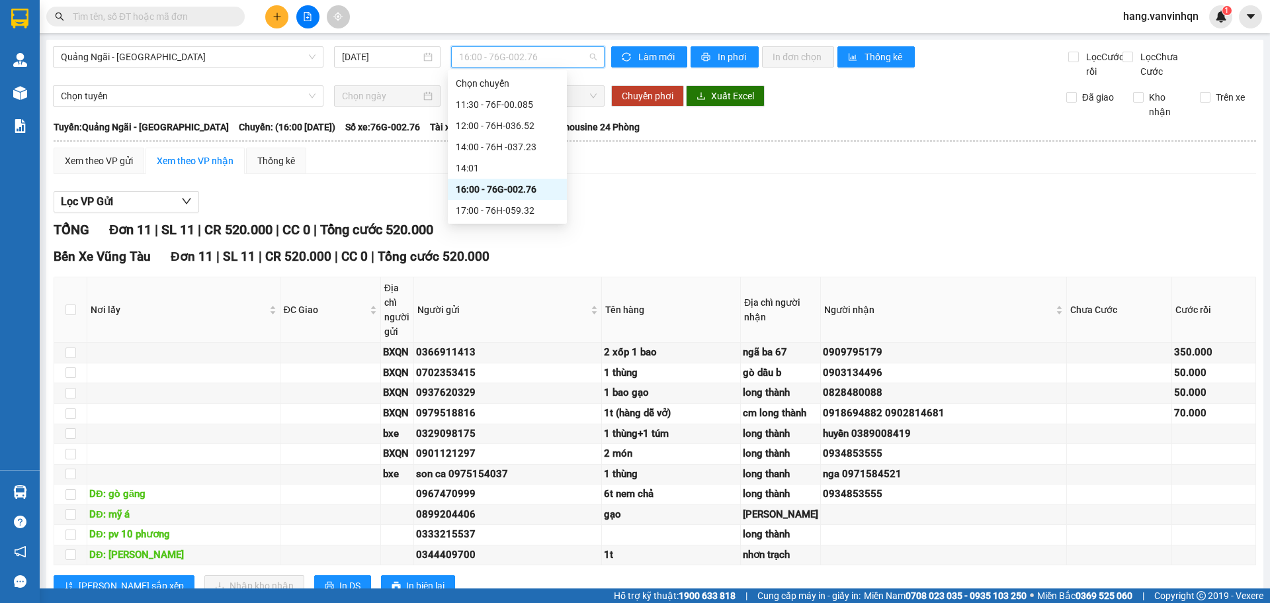
click at [513, 56] on span "16:00 - 76G-002.76" at bounding box center [528, 57] width 138 height 20
click at [544, 153] on div "14:00 - 76H -037.23" at bounding box center [507, 147] width 103 height 15
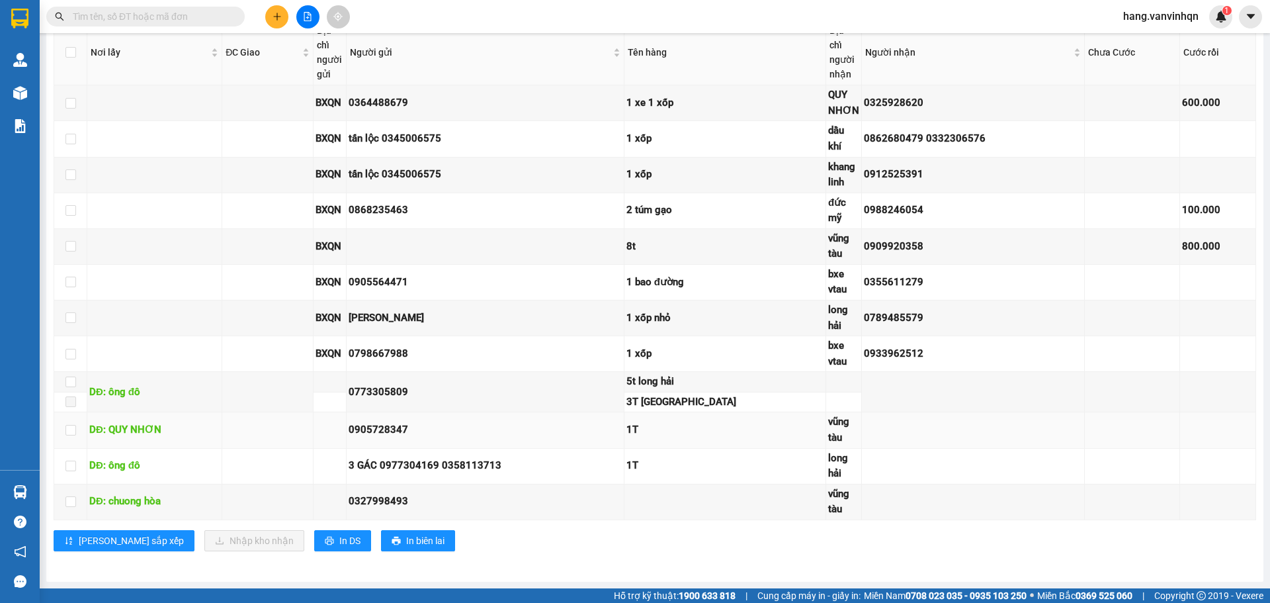
scroll to position [272, 0]
click at [339, 547] on span "In DS" at bounding box center [349, 540] width 21 height 15
drag, startPoint x: 292, startPoint y: 544, endPoint x: 930, endPoint y: 403, distance: 653.9
click at [339, 543] on span "In DS" at bounding box center [349, 540] width 21 height 15
